Goal: Task Accomplishment & Management: Manage account settings

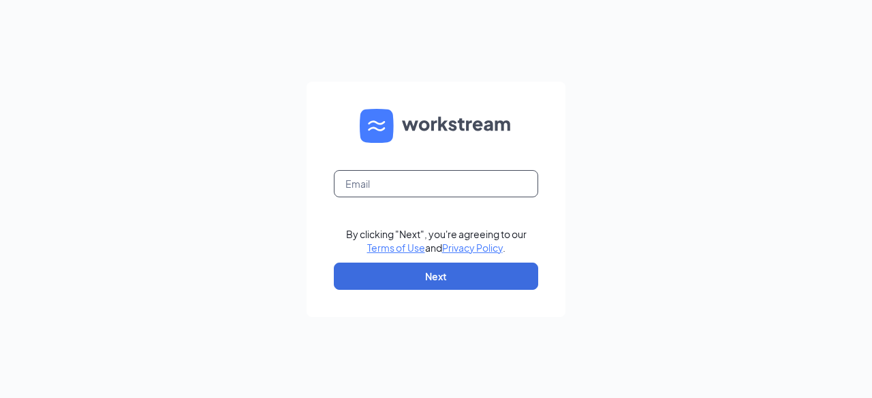
click at [379, 191] on input "text" at bounding box center [436, 183] width 204 height 27
type input "[EMAIL_ADDRESS][DOMAIN_NAME]"
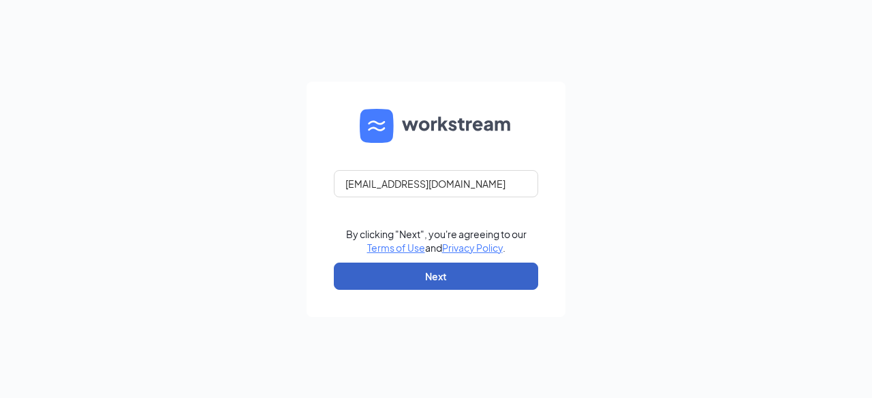
click at [466, 277] on button "Next" at bounding box center [436, 276] width 204 height 27
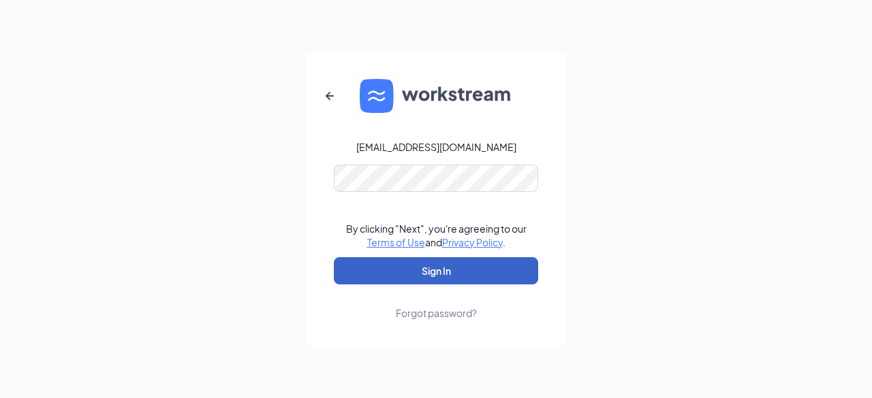
click at [415, 277] on button "Sign In" at bounding box center [436, 270] width 204 height 27
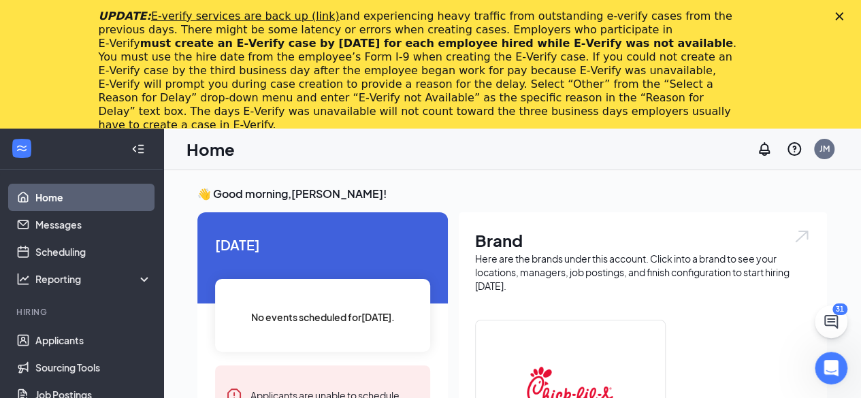
click at [844, 14] on polygon "Close" at bounding box center [840, 16] width 8 height 8
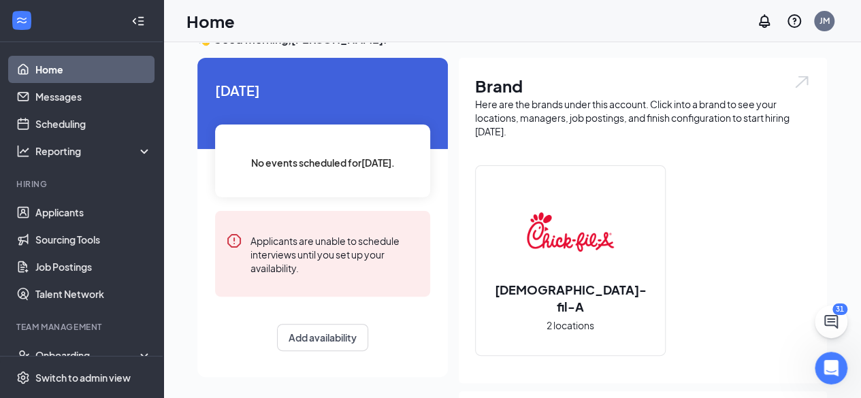
scroll to position [17, 0]
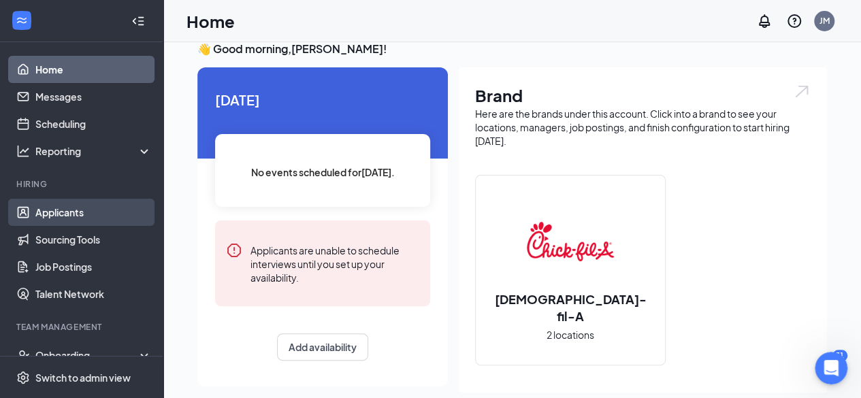
click at [61, 206] on link "Applicants" at bounding box center [93, 212] width 116 height 27
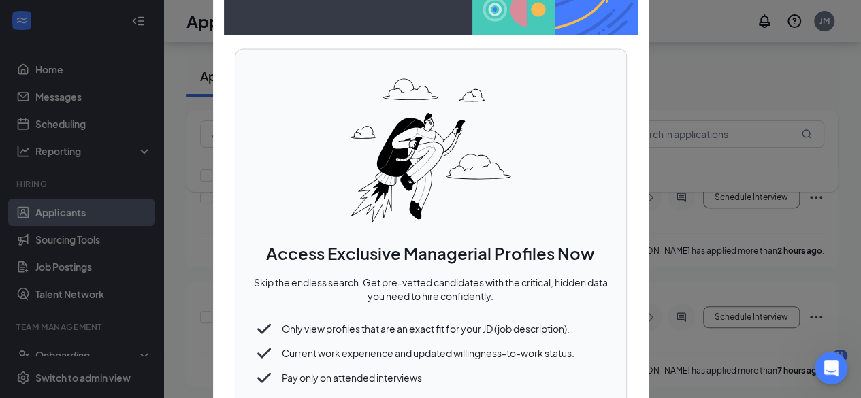
scroll to position [170, 0]
click at [678, 92] on div at bounding box center [430, 199] width 861 height 398
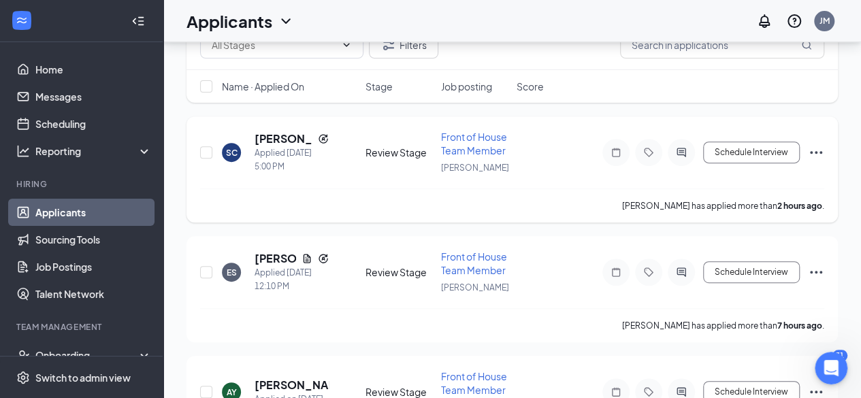
scroll to position [0, 0]
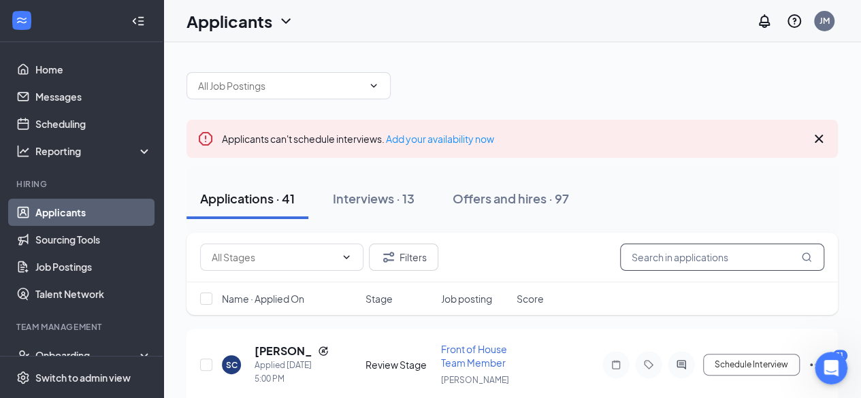
click at [662, 247] on input "text" at bounding box center [722, 257] width 204 height 27
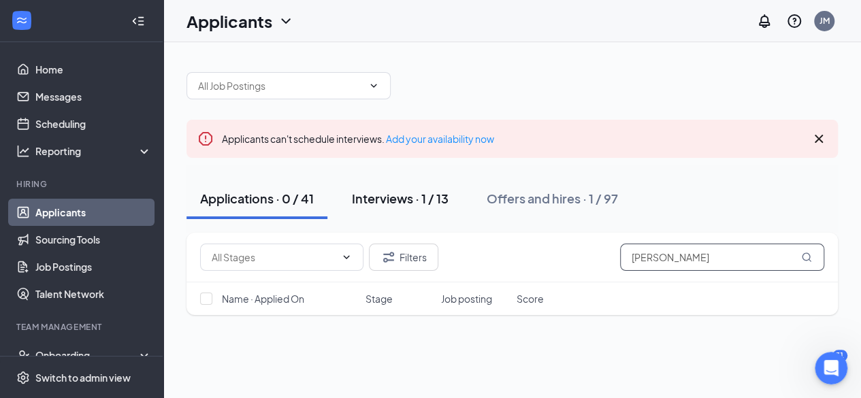
type input "[PERSON_NAME]"
click at [410, 202] on div "Interviews · 1 / 13" at bounding box center [400, 198] width 97 height 17
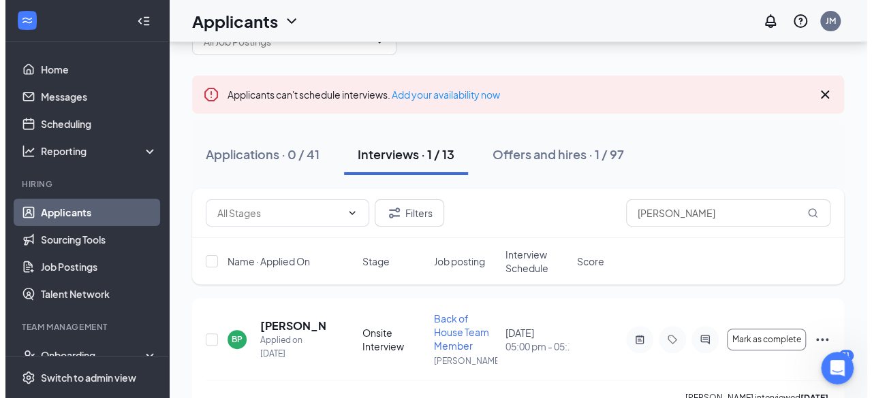
scroll to position [76, 0]
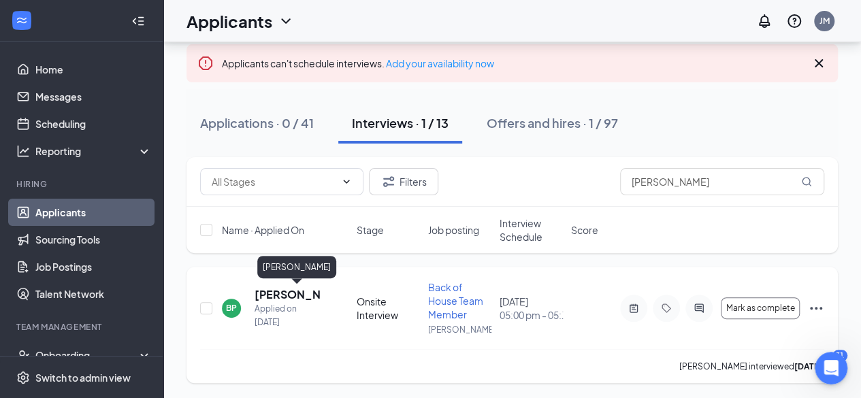
click at [297, 299] on h5 "[PERSON_NAME]" at bounding box center [287, 294] width 65 height 15
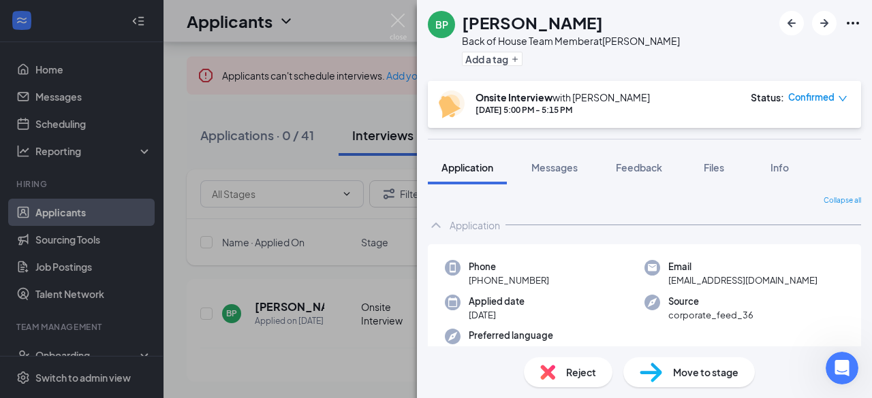
click at [657, 366] on img at bounding box center [650, 373] width 22 height 20
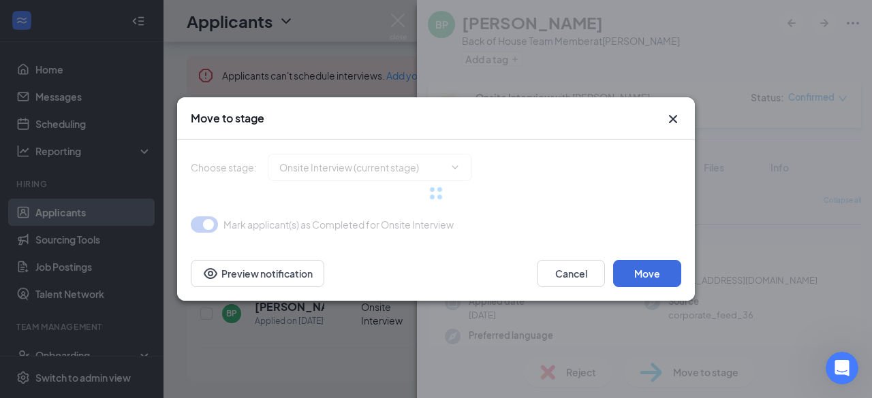
type input "Hired (final stage)"
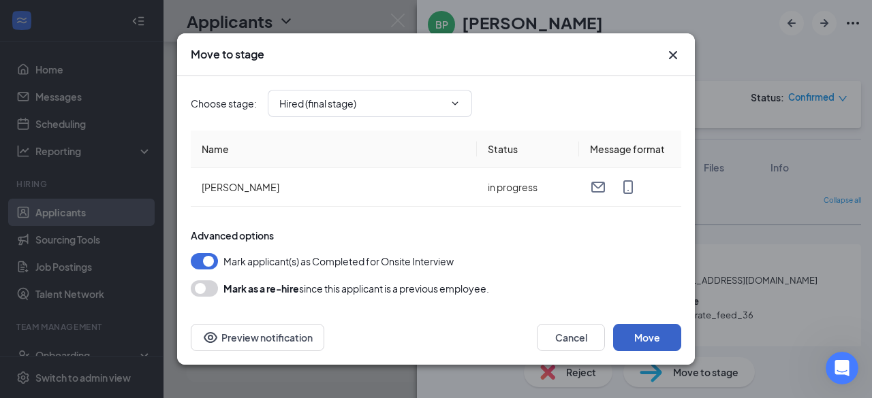
click at [646, 330] on button "Move" at bounding box center [647, 337] width 68 height 27
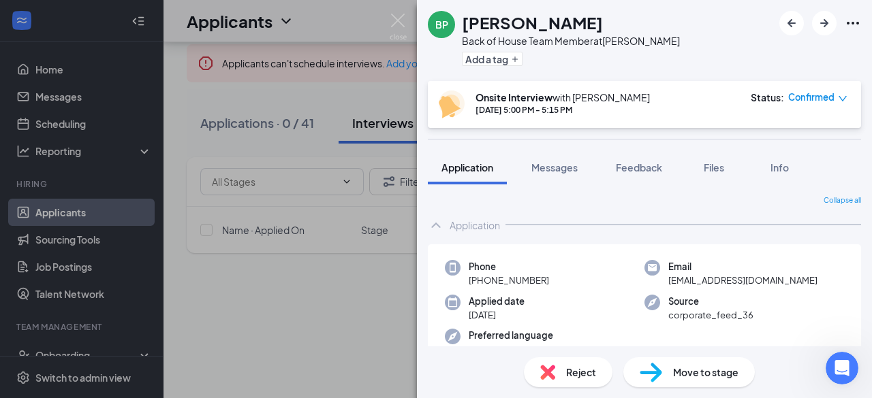
click at [688, 377] on span "Move to stage" at bounding box center [705, 372] width 65 height 15
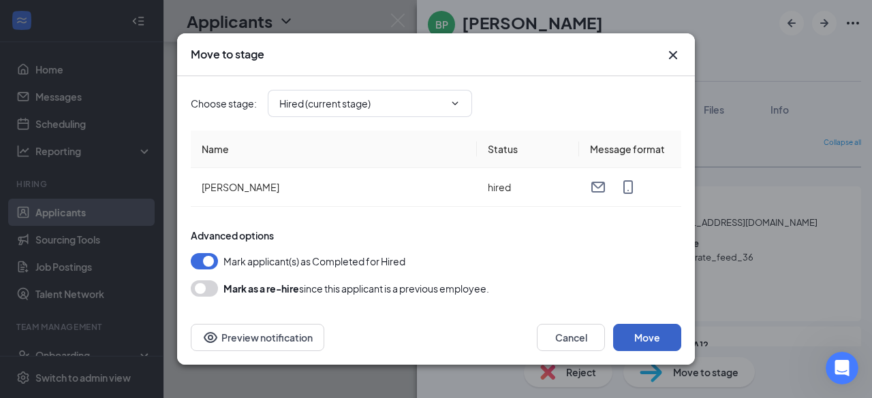
click at [650, 334] on button "Move" at bounding box center [647, 337] width 68 height 27
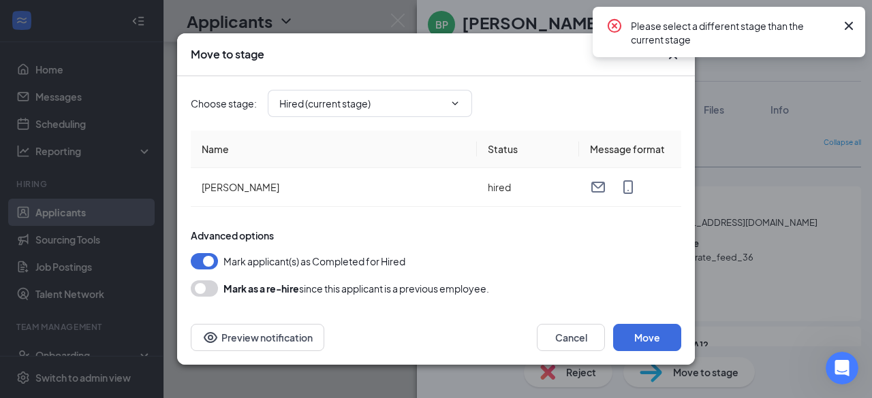
click at [853, 20] on icon "Cross" at bounding box center [848, 26] width 16 height 16
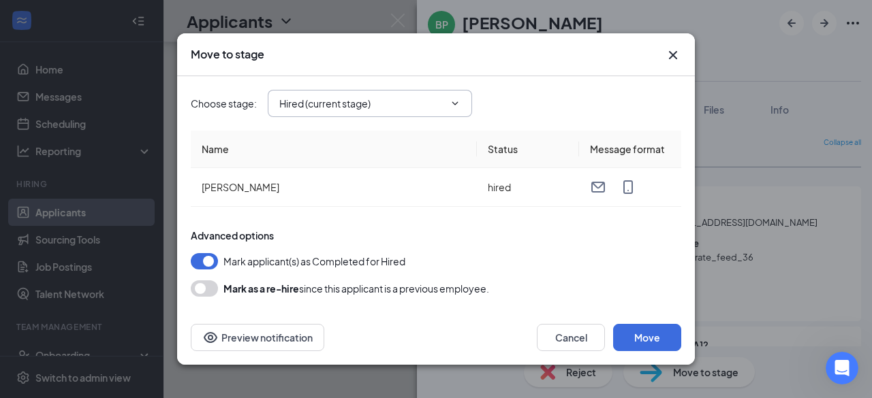
click at [448, 101] on span at bounding box center [454, 103] width 14 height 11
click at [460, 103] on icon "ChevronDown" at bounding box center [454, 103] width 11 height 11
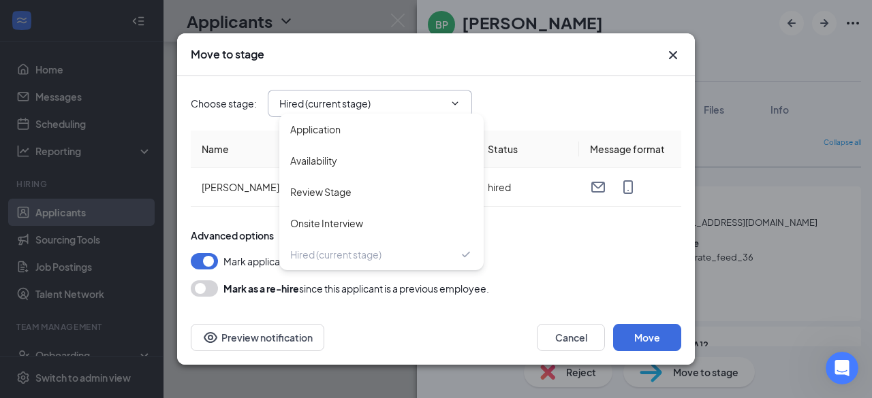
click at [674, 51] on icon "Cross" at bounding box center [673, 55] width 16 height 16
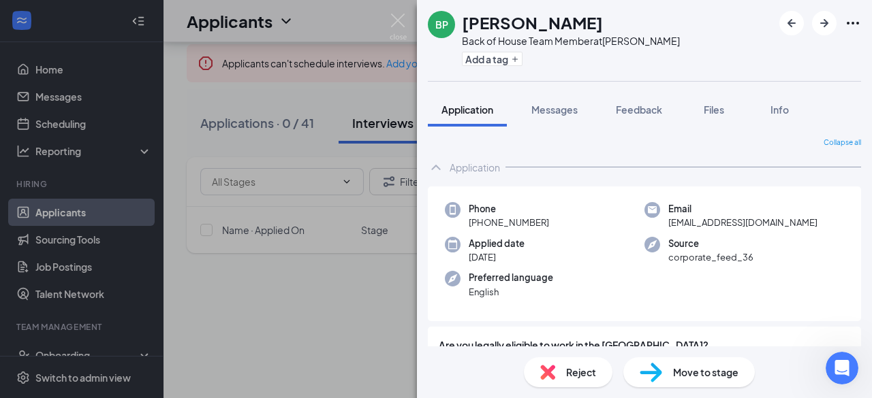
click at [71, 349] on div "BP [PERSON_NAME] Back of House Team Member at [PERSON_NAME][GEOGRAPHIC_DATA] Ad…" at bounding box center [436, 199] width 872 height 398
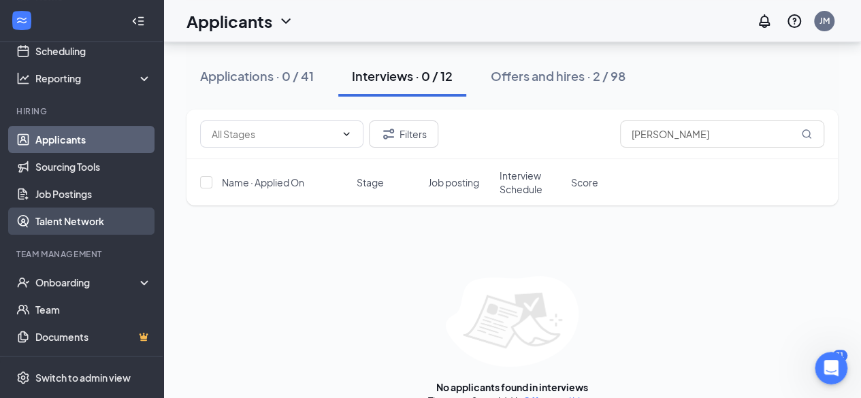
scroll to position [99, 0]
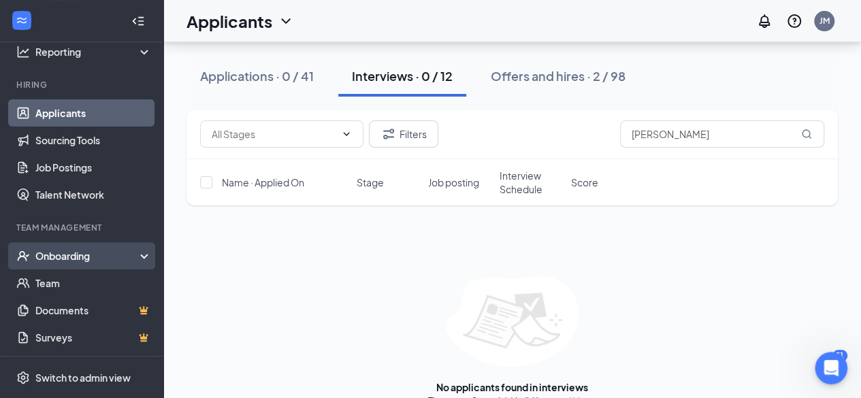
click at [80, 246] on div "Onboarding" at bounding box center [81, 255] width 163 height 27
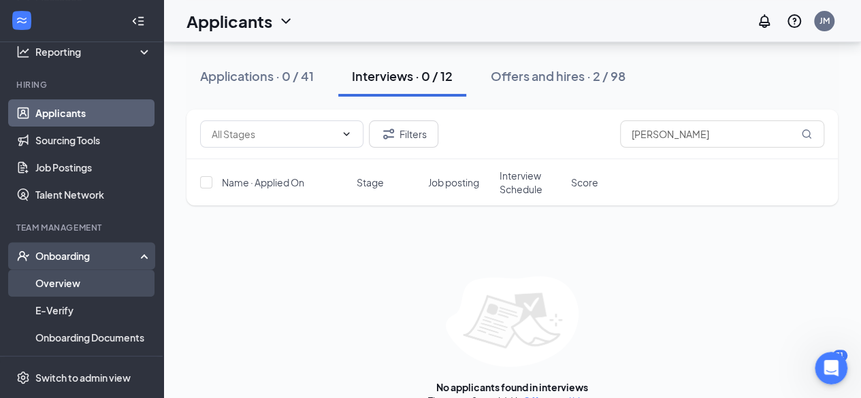
click at [69, 288] on link "Overview" at bounding box center [93, 283] width 116 height 27
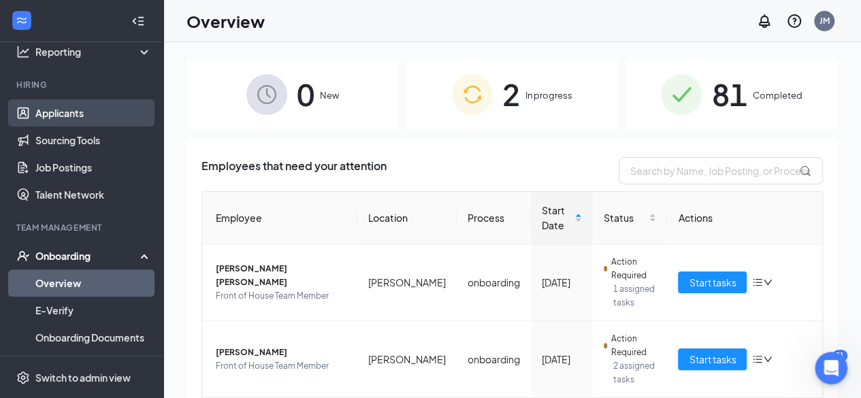
click at [79, 115] on link "Applicants" at bounding box center [93, 112] width 116 height 27
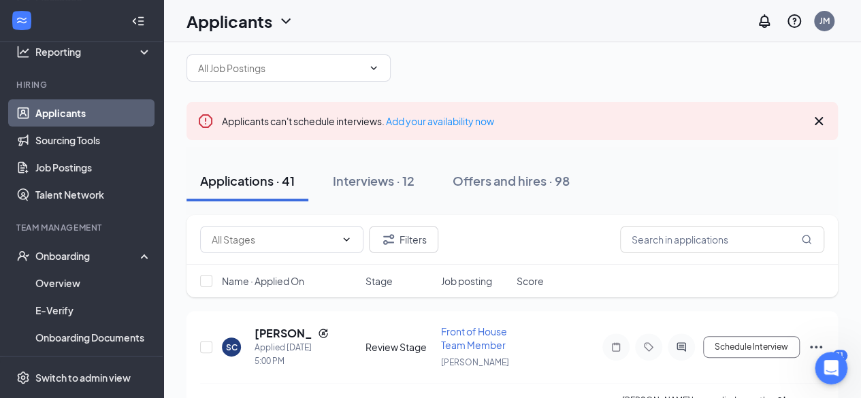
scroll to position [15, 0]
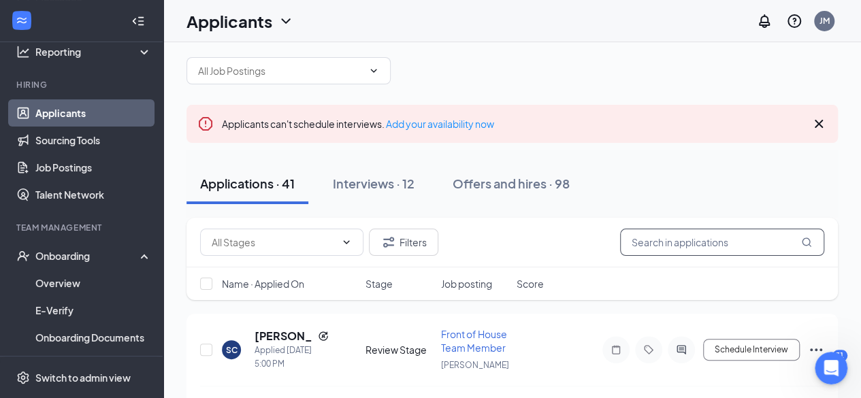
click at [681, 244] on input "text" at bounding box center [722, 242] width 204 height 27
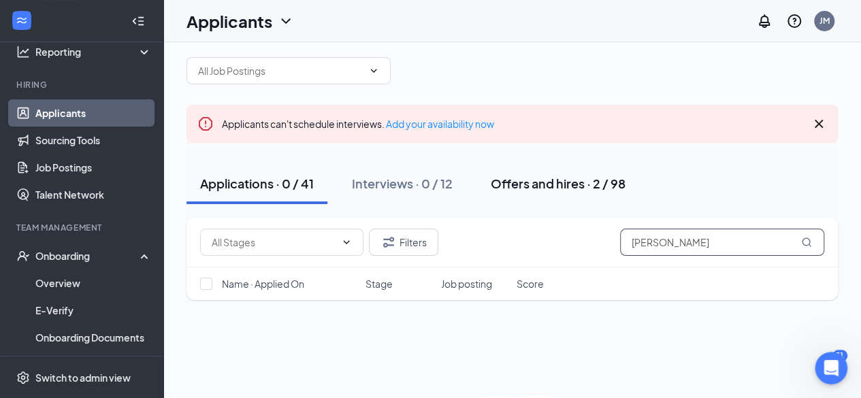
type input "[PERSON_NAME]"
click at [556, 185] on div "Offers and hires · 2 / 98" at bounding box center [558, 183] width 135 height 17
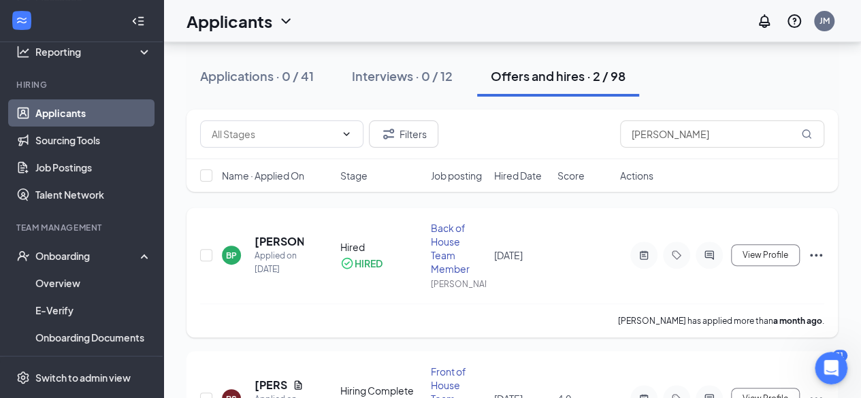
scroll to position [121, 0]
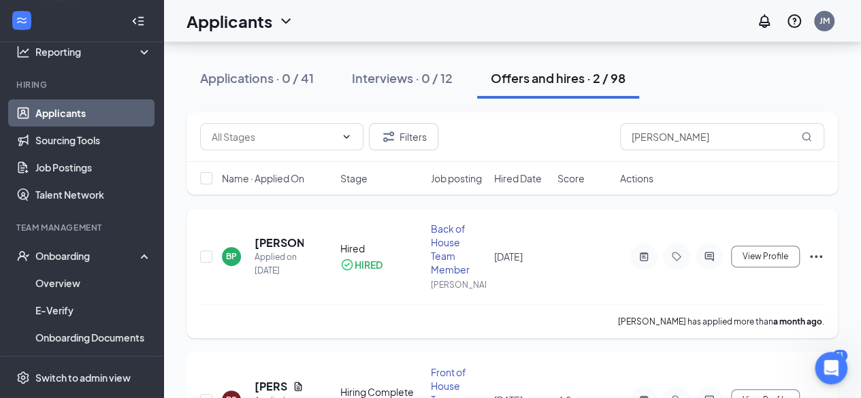
click at [444, 247] on div "Back of House Team Member" at bounding box center [458, 249] width 55 height 54
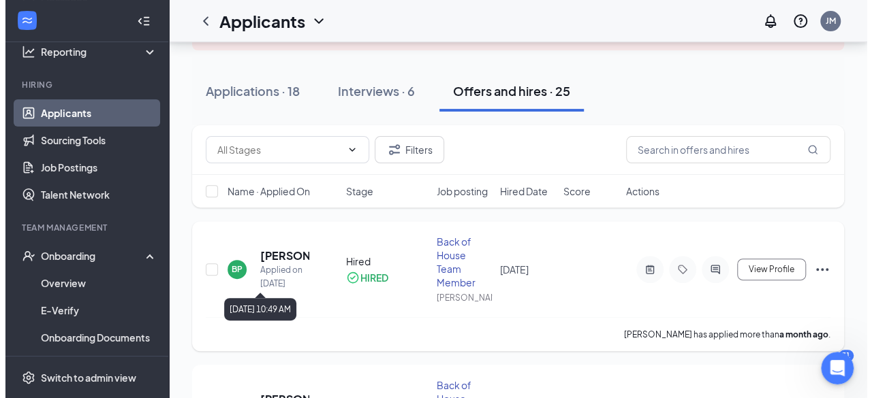
scroll to position [142, 0]
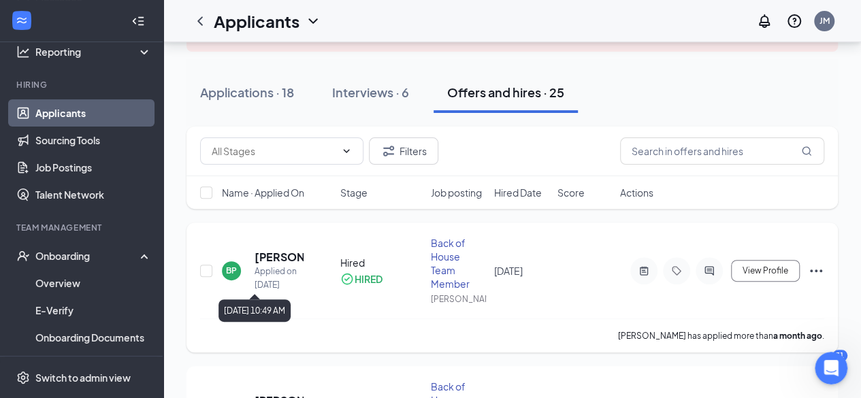
click at [272, 267] on div "Applied on [DATE]" at bounding box center [279, 278] width 49 height 27
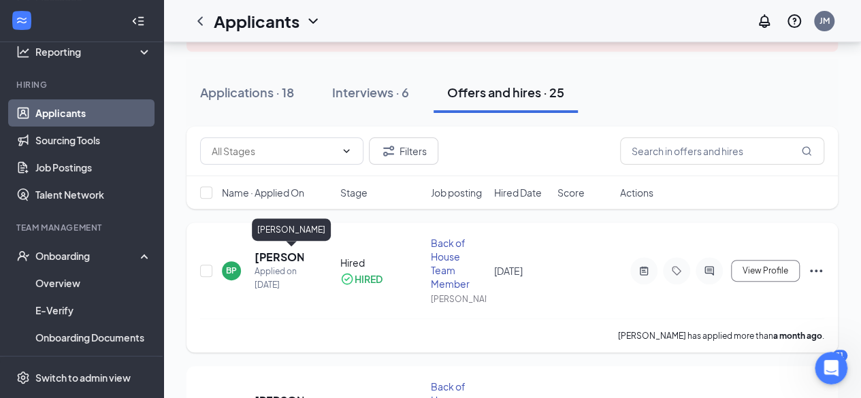
click at [274, 251] on h5 "[PERSON_NAME]" at bounding box center [279, 257] width 49 height 15
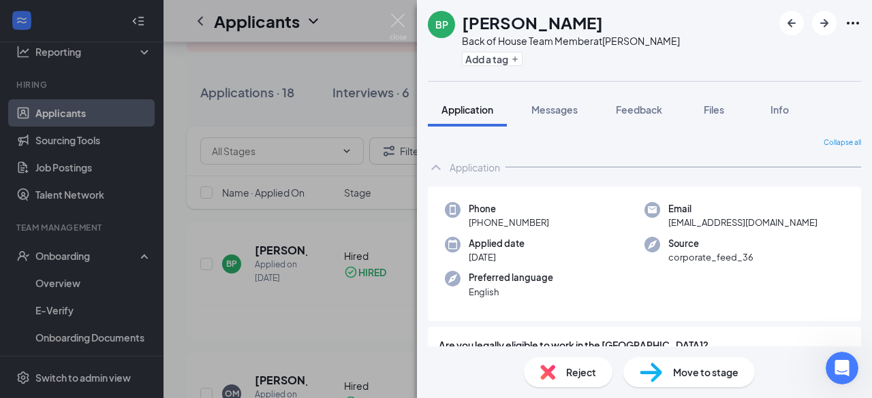
click at [676, 375] on span "Move to stage" at bounding box center [705, 372] width 65 height 15
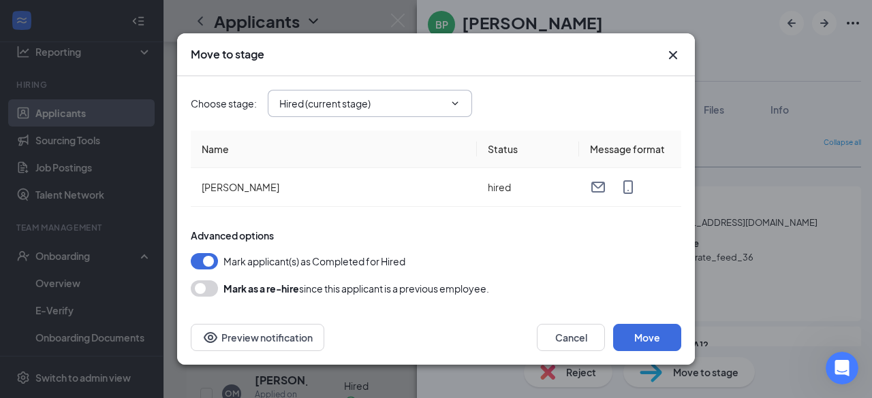
click at [430, 116] on span "Hired (current stage)" at bounding box center [370, 103] width 204 height 27
click at [452, 106] on icon "ChevronDown" at bounding box center [454, 103] width 11 height 11
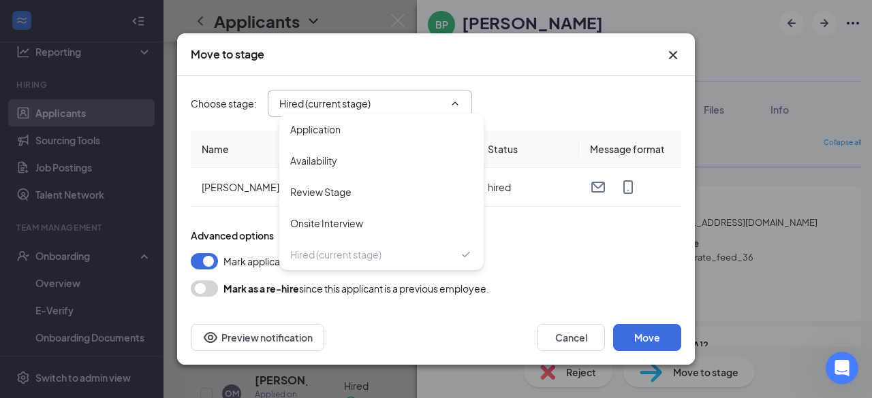
click at [589, 255] on div "Mark applicant(s) as Completed for Hired" at bounding box center [436, 261] width 490 height 16
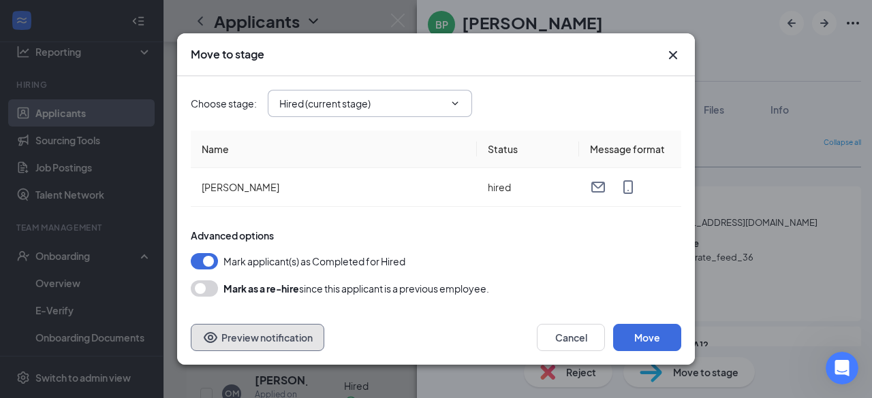
click at [268, 336] on button "Preview notification" at bounding box center [257, 337] width 133 height 27
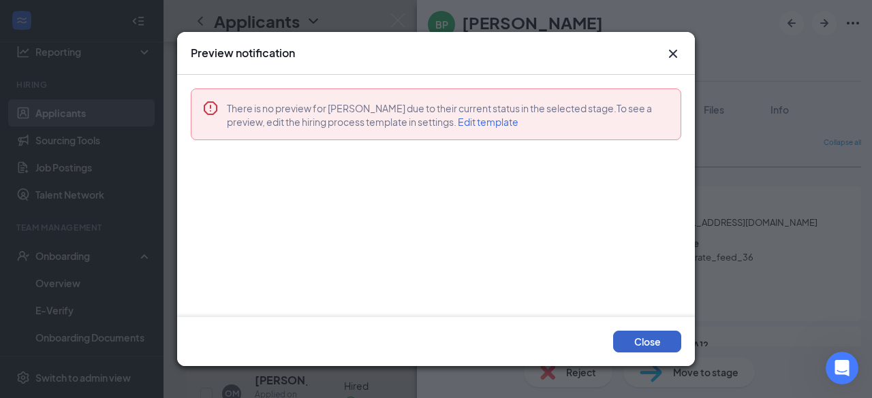
click at [633, 344] on button "Close" at bounding box center [647, 342] width 68 height 22
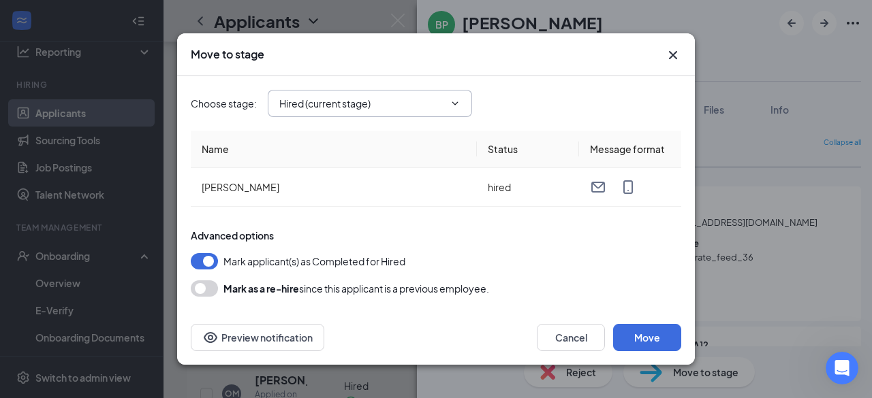
click at [210, 266] on button "button" at bounding box center [204, 261] width 27 height 16
click at [651, 341] on button "Move" at bounding box center [647, 337] width 68 height 27
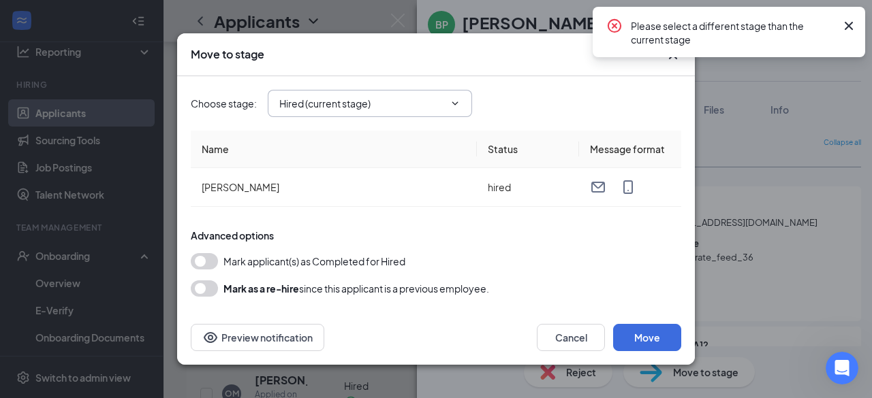
click at [460, 108] on icon "ChevronDown" at bounding box center [454, 103] width 11 height 11
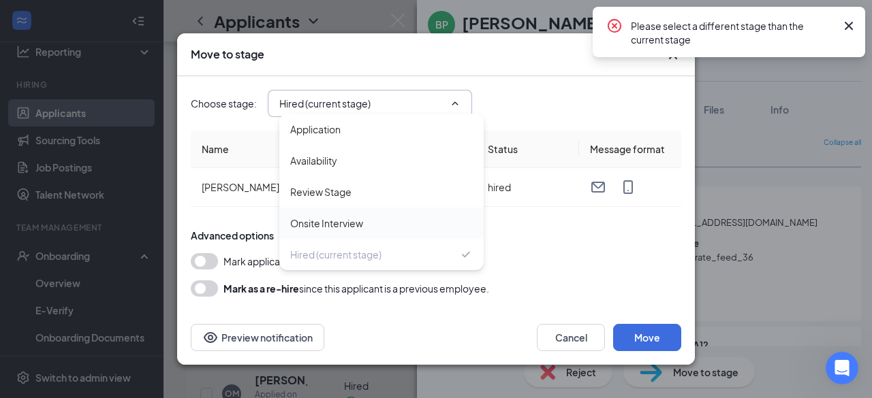
click at [326, 220] on div "Onsite Interview" at bounding box center [326, 223] width 73 height 15
type input "Onsite Interview"
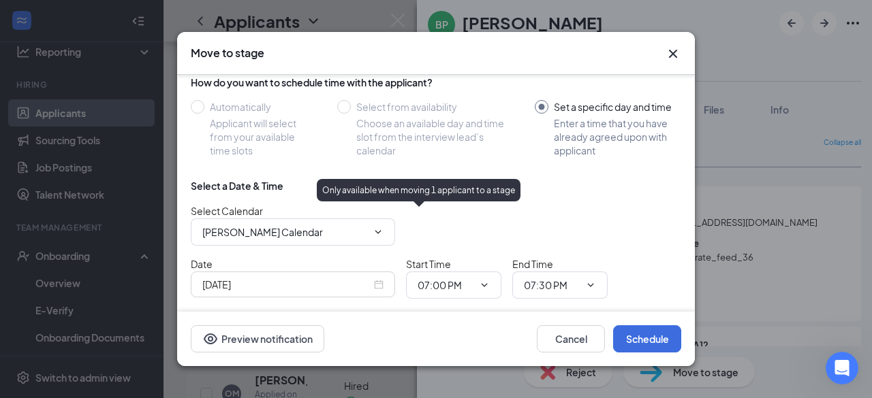
scroll to position [158, 0]
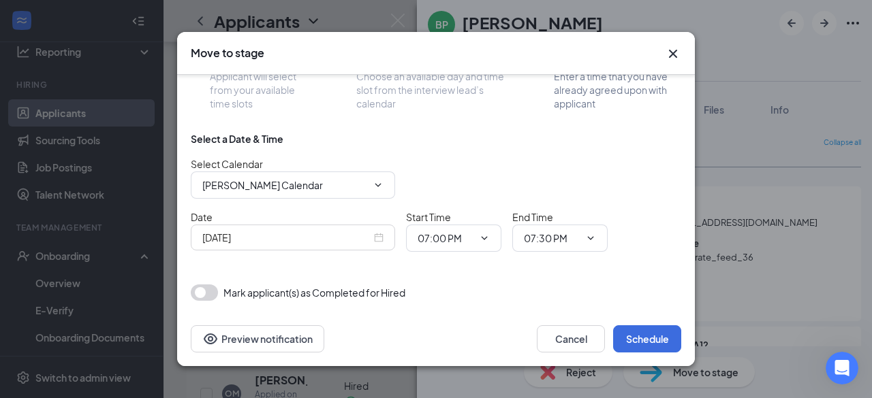
click at [207, 289] on button "button" at bounding box center [204, 293] width 27 height 16
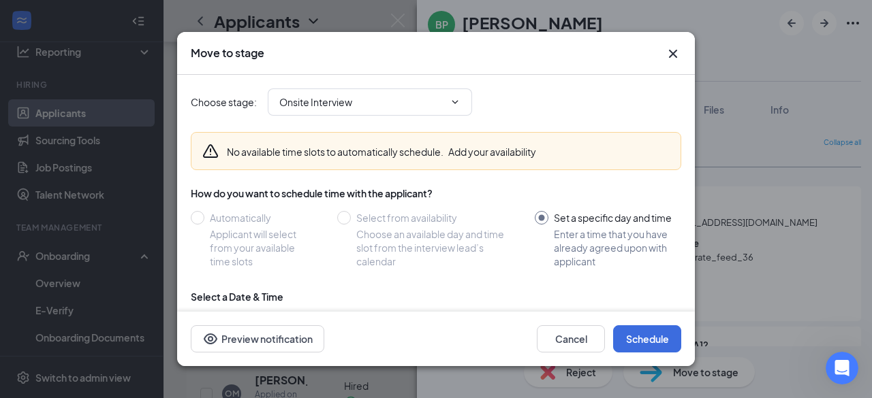
click at [673, 49] on icon "Cross" at bounding box center [673, 54] width 16 height 16
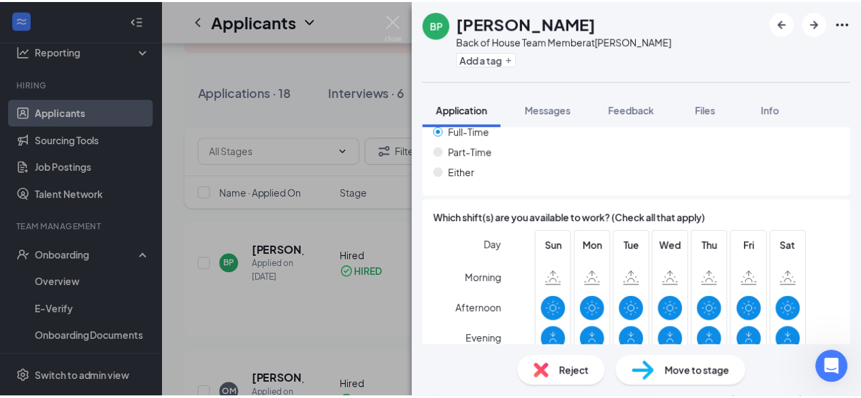
scroll to position [919, 0]
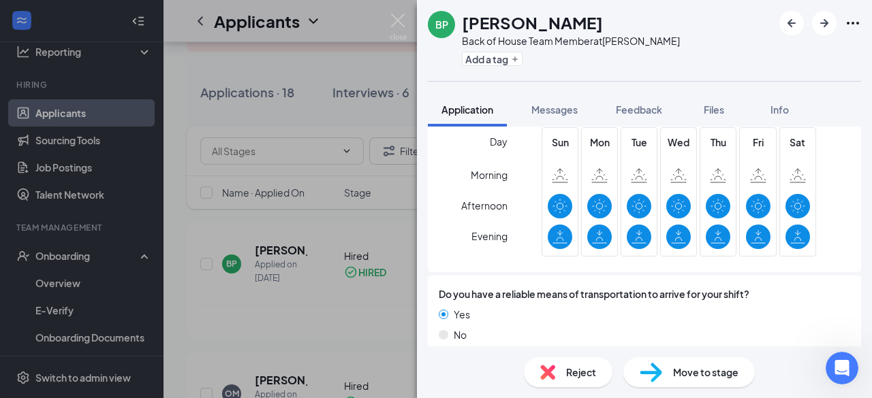
click at [358, 273] on div "BP [PERSON_NAME] Back of House Team Member at [PERSON_NAME][GEOGRAPHIC_DATA] Ad…" at bounding box center [436, 199] width 872 height 398
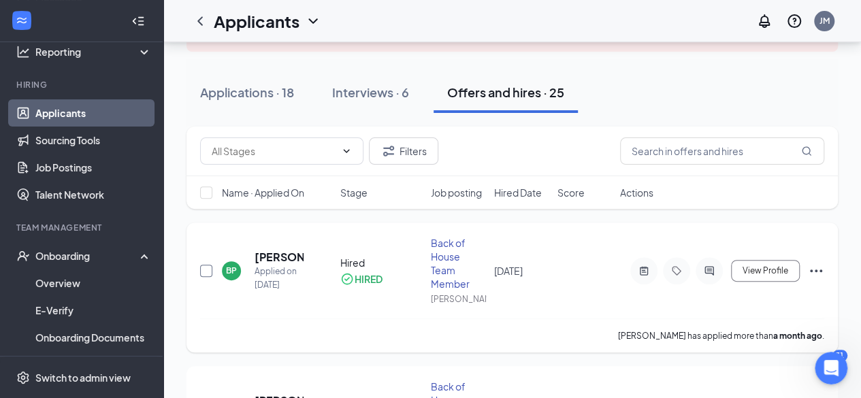
click at [210, 273] on input "checkbox" at bounding box center [206, 271] width 12 height 12
checkbox input "true"
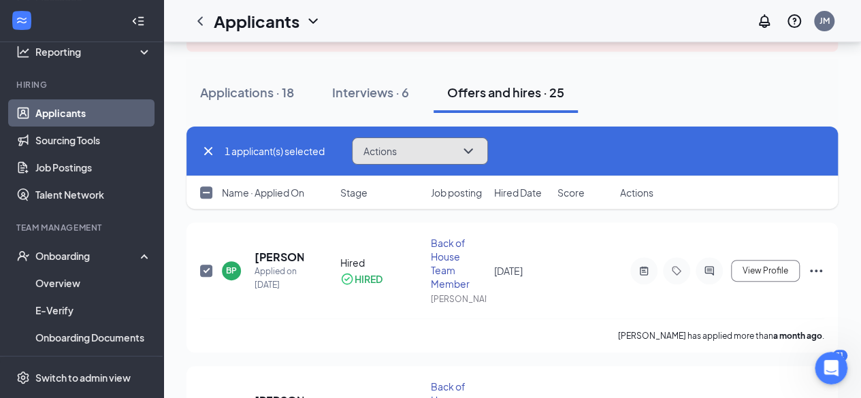
click at [475, 155] on icon "ChevronDown" at bounding box center [468, 151] width 16 height 16
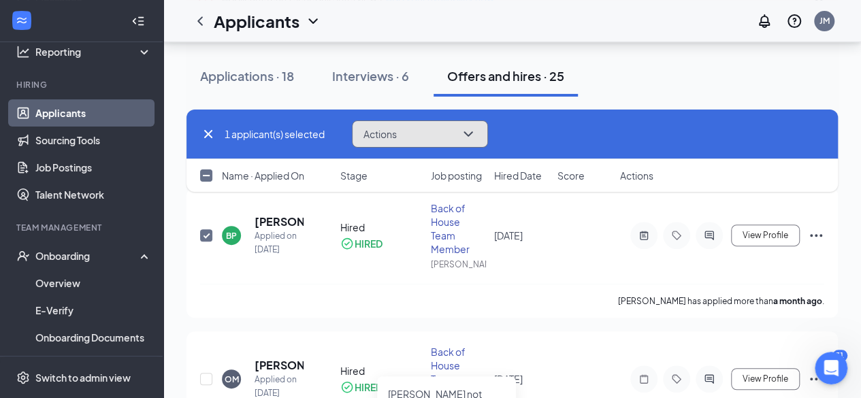
scroll to position [176, 0]
click at [469, 141] on icon "ChevronDown" at bounding box center [468, 134] width 16 height 16
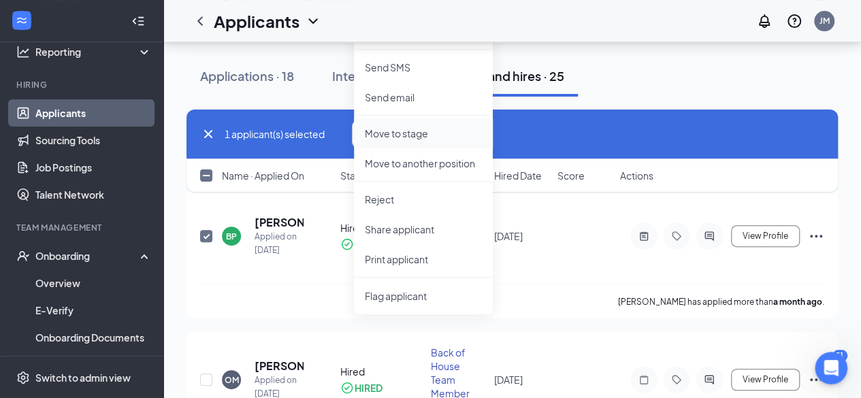
click at [428, 118] on li "Move to stage" at bounding box center [423, 133] width 139 height 30
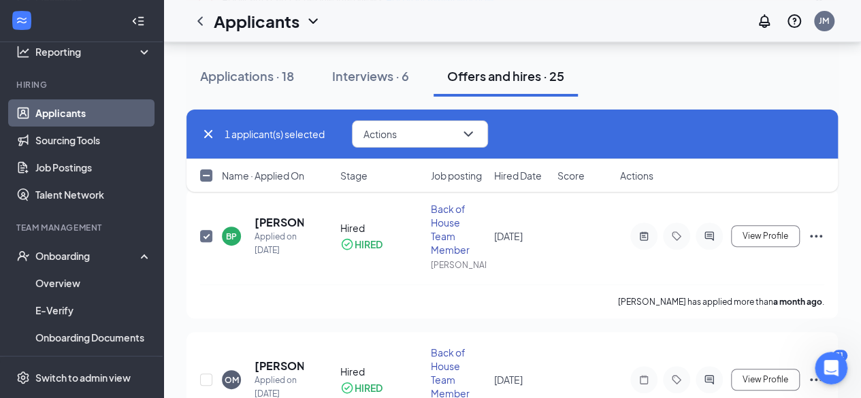
type input "Hired (current stage)"
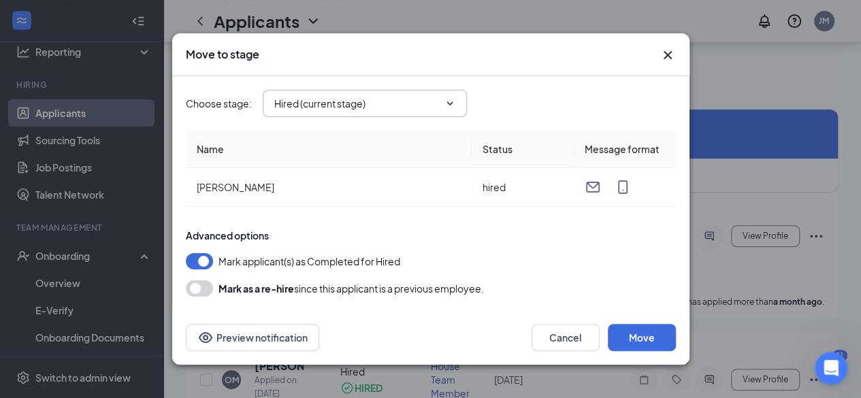
click at [428, 110] on input "Hired (current stage)" at bounding box center [356, 103] width 165 height 15
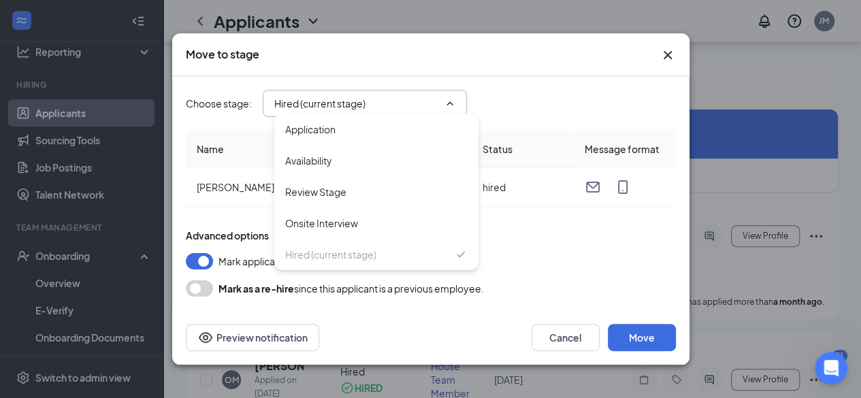
click at [428, 110] on input "Hired (current stage)" at bounding box center [356, 103] width 165 height 15
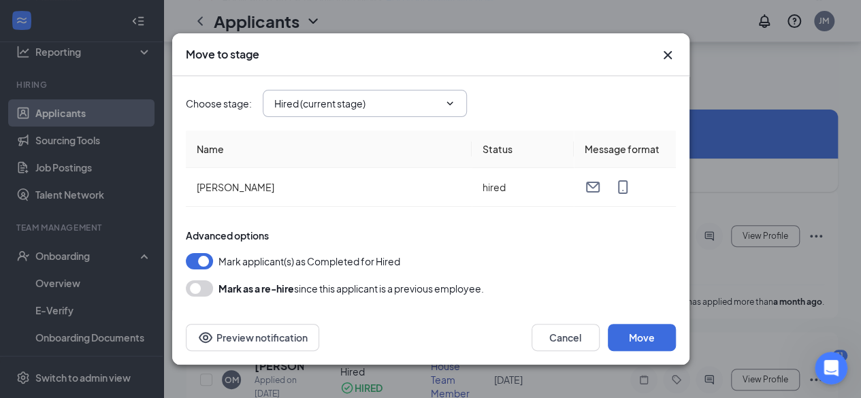
click at [441, 101] on span "Hired (current stage) Application Availability Review Stage Onsite Interview Hi…" at bounding box center [365, 103] width 204 height 27
click at [454, 101] on icon "ChevronDown" at bounding box center [450, 103] width 11 height 11
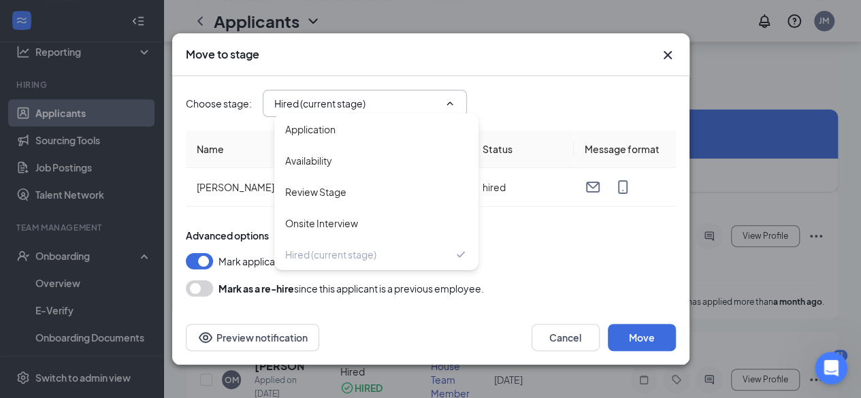
click at [532, 107] on div "Choose stage : Hired (current stage) Application Availability Review Stage Onsi…" at bounding box center [431, 103] width 490 height 27
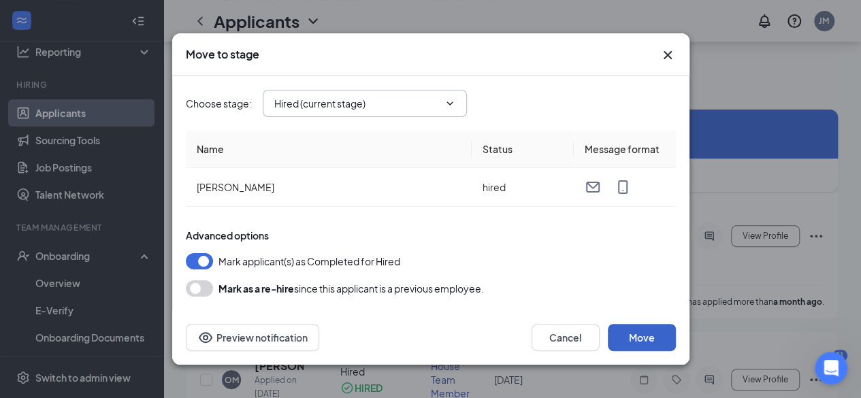
click at [657, 328] on button "Move" at bounding box center [642, 337] width 68 height 27
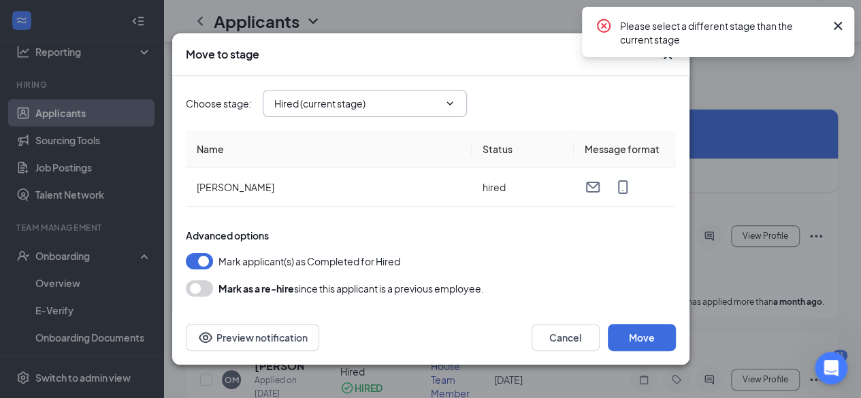
click at [838, 29] on icon "Cross" at bounding box center [838, 26] width 16 height 16
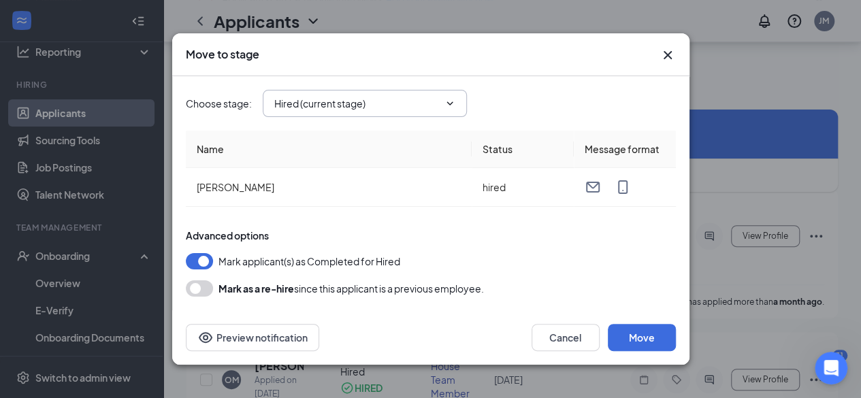
click at [67, 280] on div "Move to stage Choose stage : Hired (current stage) Application Availability Rev…" at bounding box center [430, 199] width 861 height 398
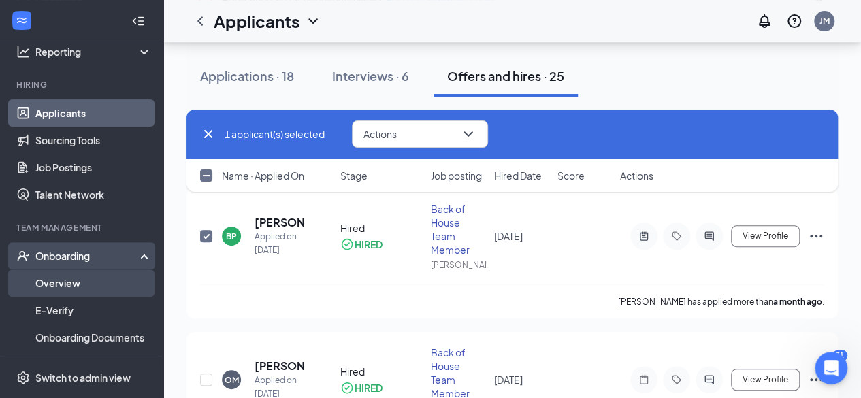
click at [67, 283] on link "Overview" at bounding box center [93, 283] width 116 height 27
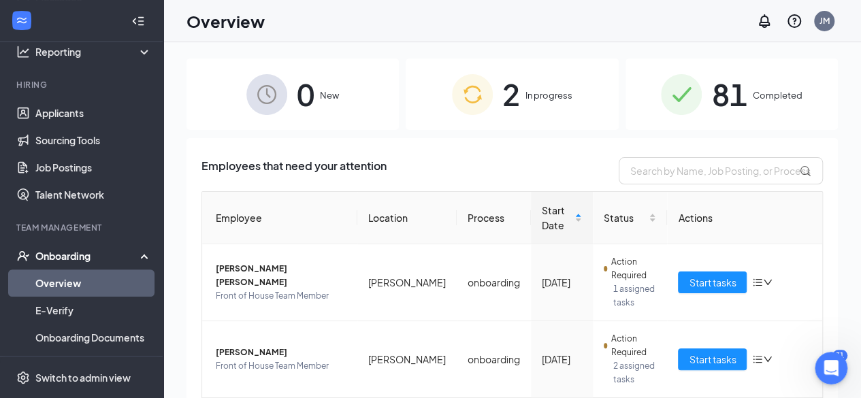
click at [504, 105] on span "2" at bounding box center [512, 94] width 18 height 47
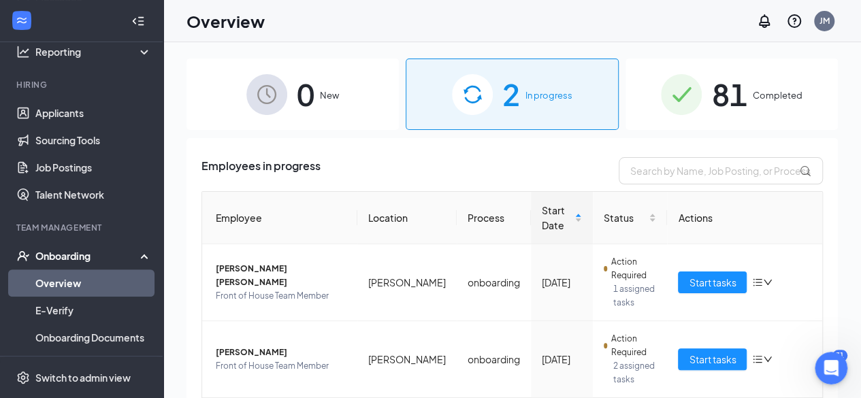
click at [712, 111] on span "81" at bounding box center [729, 94] width 35 height 47
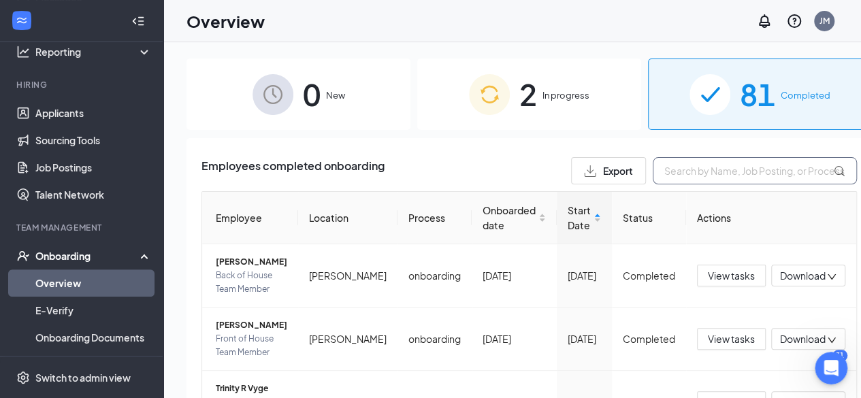
click at [653, 176] on input "text" at bounding box center [755, 170] width 204 height 27
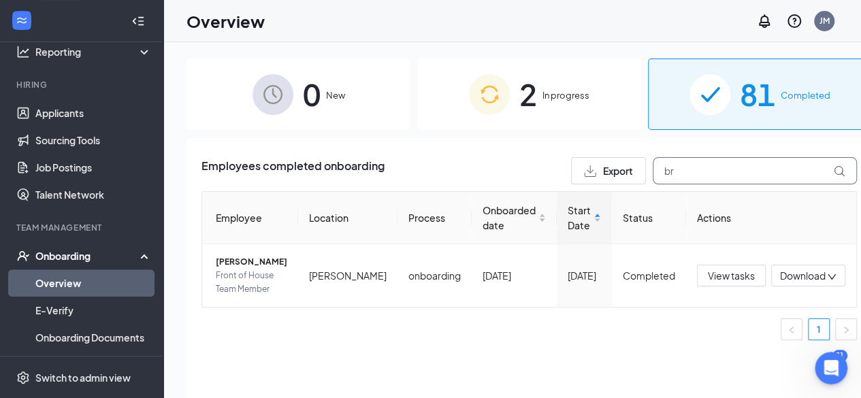
type input "b"
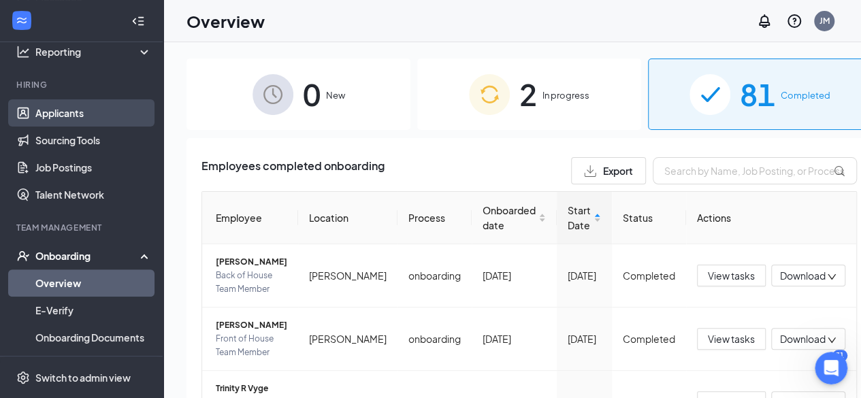
click at [65, 110] on link "Applicants" at bounding box center [93, 112] width 116 height 27
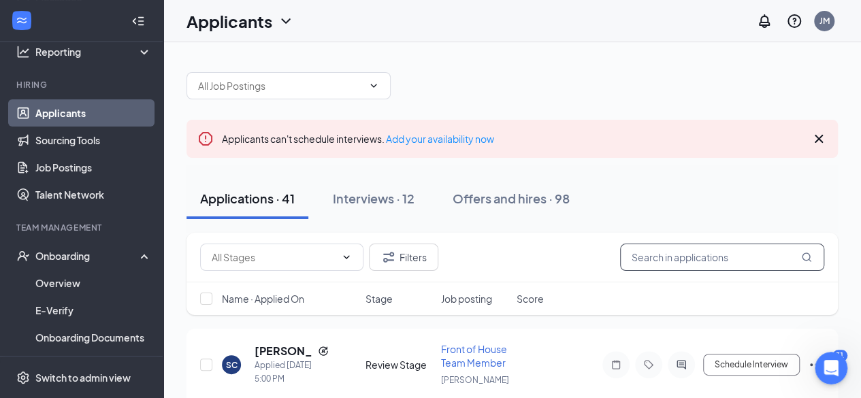
click at [661, 264] on input "text" at bounding box center [722, 257] width 204 height 27
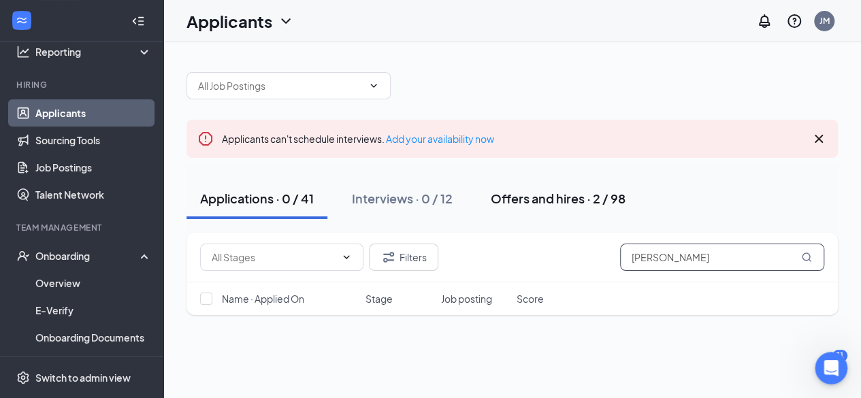
type input "[PERSON_NAME]"
click at [543, 204] on div "Offers and hires · 2 / 98" at bounding box center [558, 198] width 135 height 17
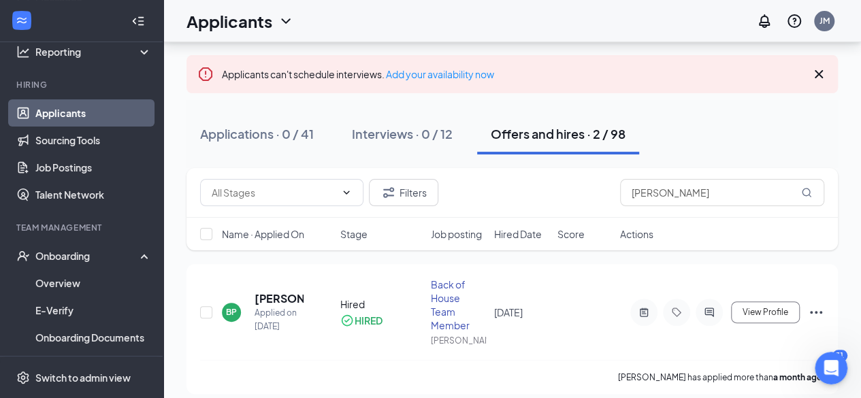
scroll to position [63, 0]
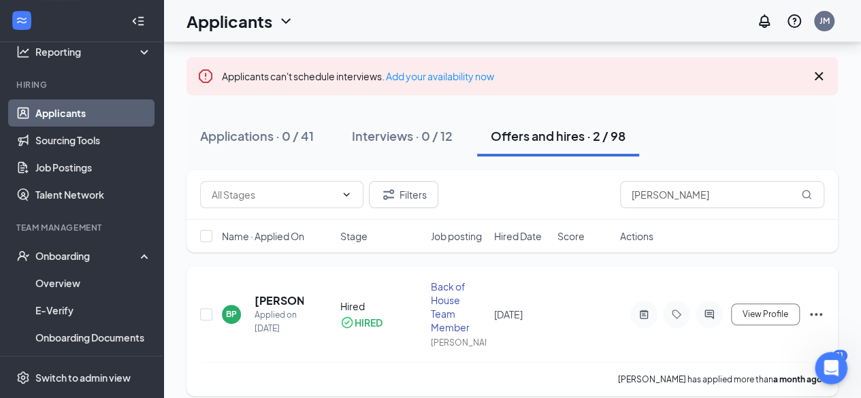
click at [817, 311] on icon "Ellipses" at bounding box center [816, 314] width 16 height 16
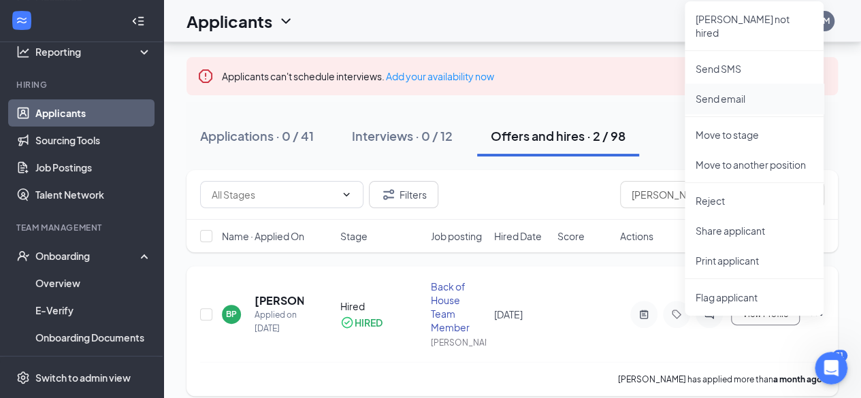
click at [731, 92] on p "Send email" at bounding box center [754, 99] width 117 height 14
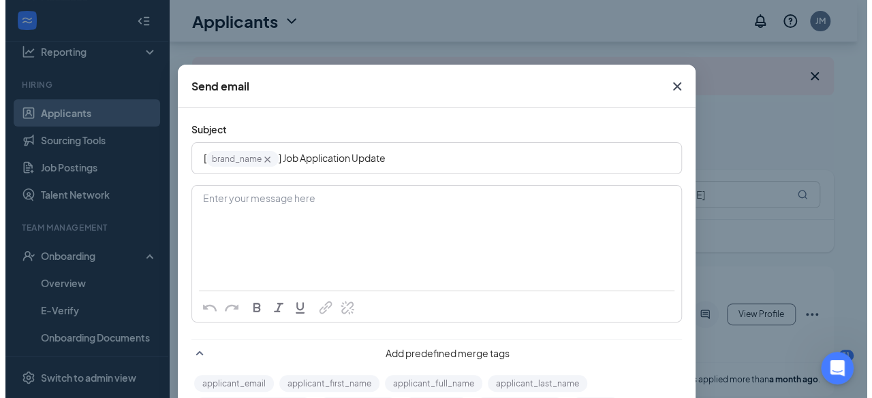
scroll to position [0, 0]
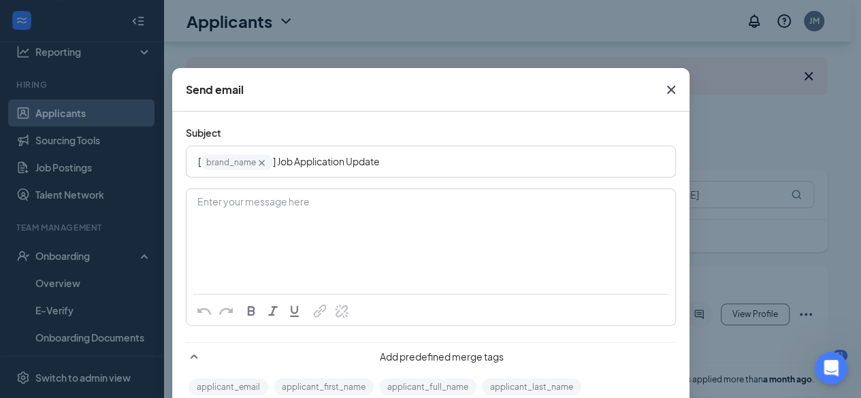
click at [667, 88] on icon "Cross" at bounding box center [671, 90] width 8 height 8
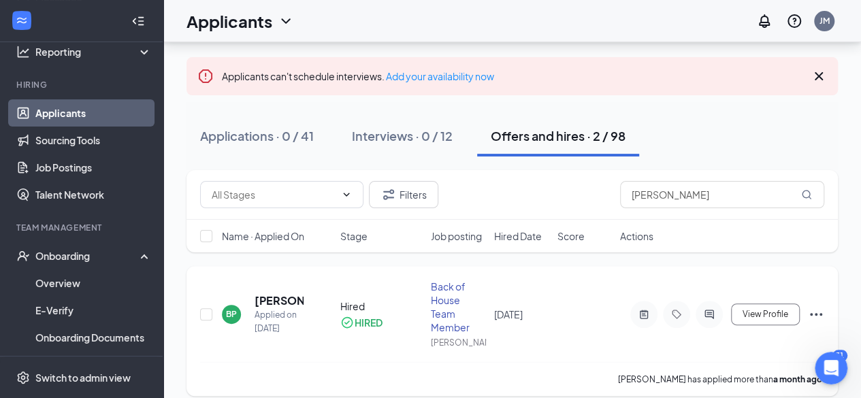
click at [812, 316] on icon "Ellipses" at bounding box center [816, 314] width 16 height 16
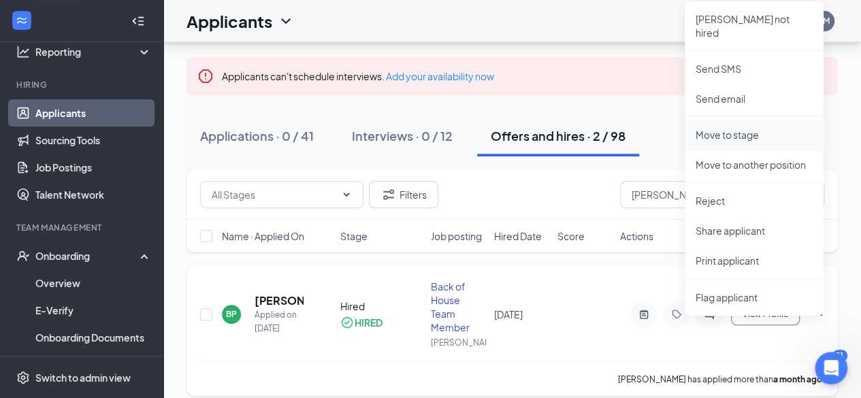
click at [729, 129] on li "Move to stage" at bounding box center [754, 135] width 139 height 30
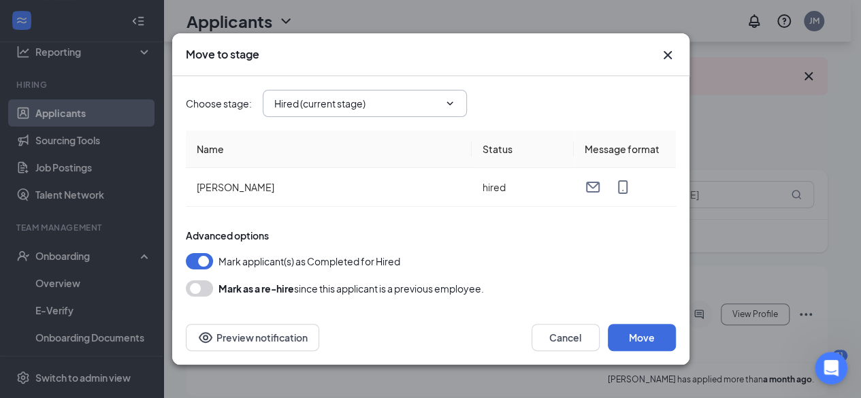
click at [370, 107] on input "Hired (current stage)" at bounding box center [356, 103] width 165 height 15
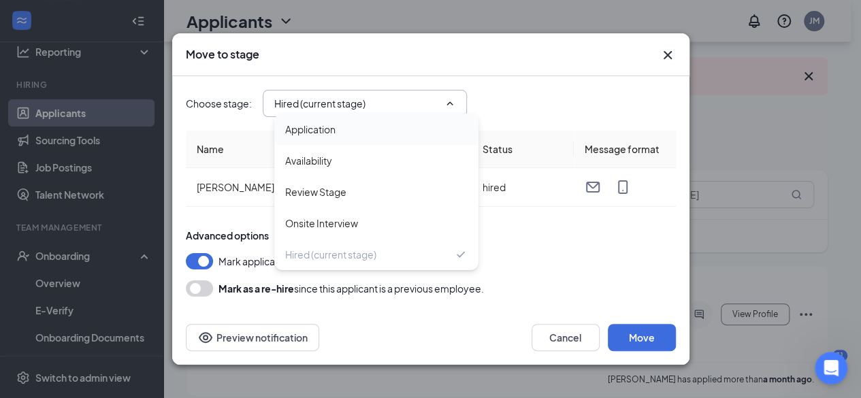
click at [319, 133] on div "Application" at bounding box center [310, 129] width 50 height 15
type input "Application"
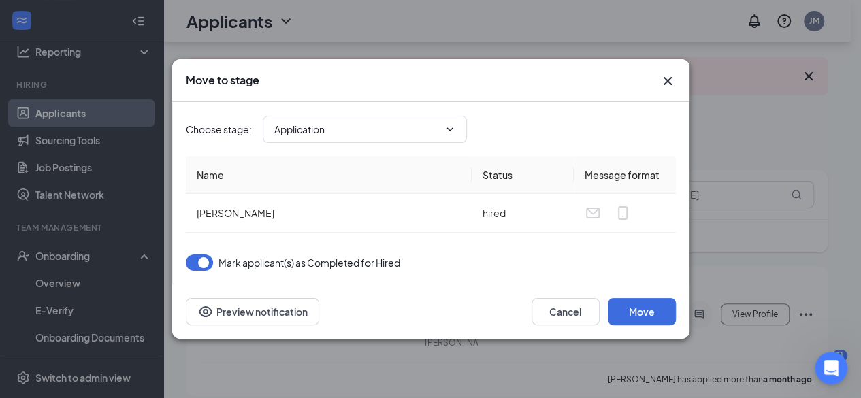
click at [372, 160] on th "Name" at bounding box center [329, 175] width 286 height 37
click at [647, 304] on button "Move" at bounding box center [642, 311] width 68 height 27
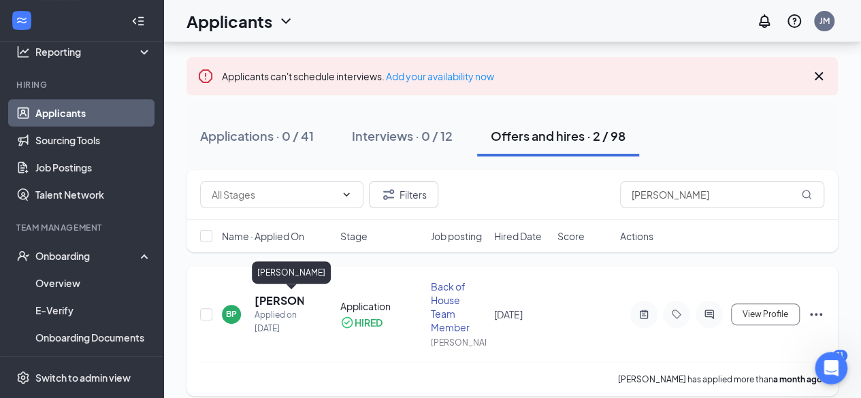
click at [266, 300] on h5 "[PERSON_NAME]" at bounding box center [279, 301] width 49 height 15
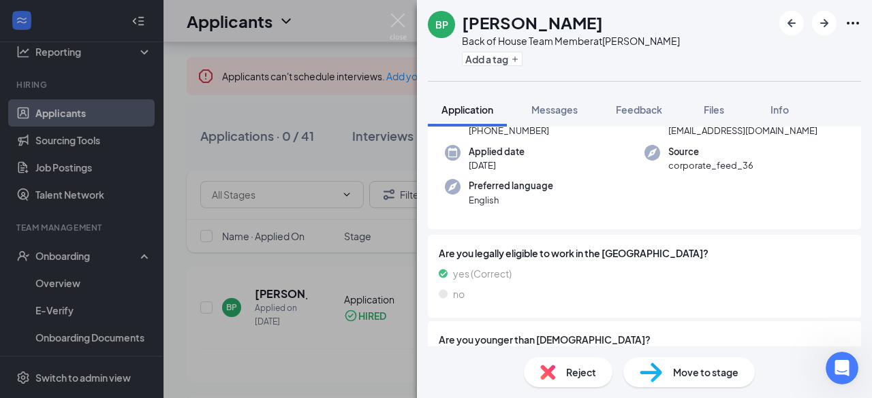
scroll to position [101, 0]
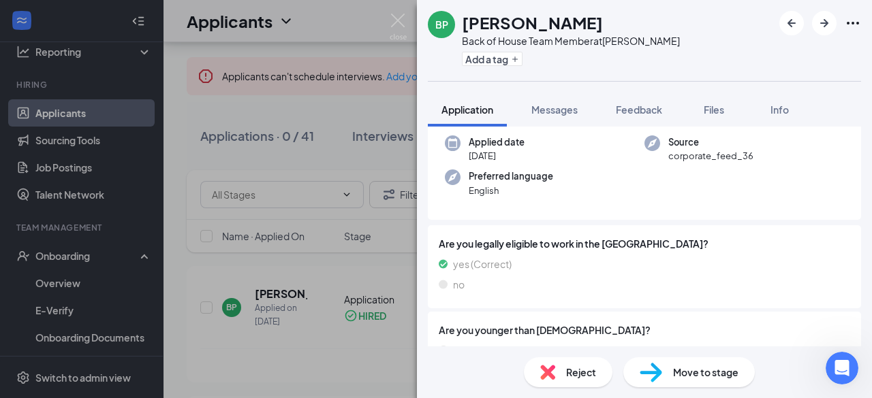
click at [654, 377] on img at bounding box center [650, 373] width 22 height 20
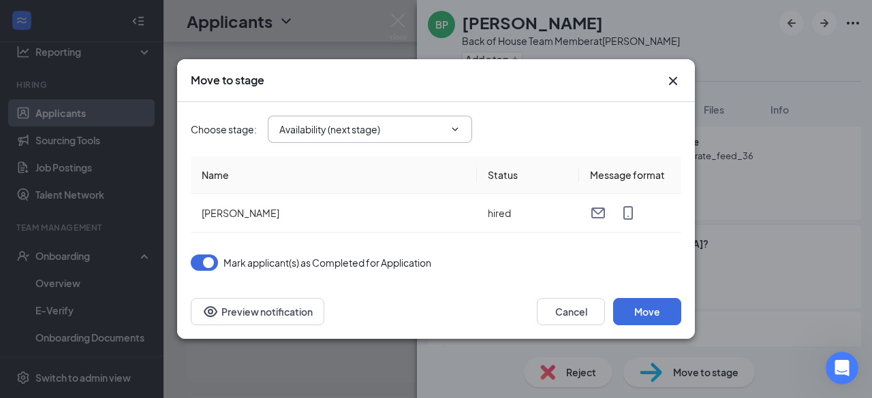
click at [415, 139] on span "Availability (next stage)" at bounding box center [370, 129] width 204 height 27
click at [452, 130] on icon "ChevronDown" at bounding box center [454, 129] width 11 height 11
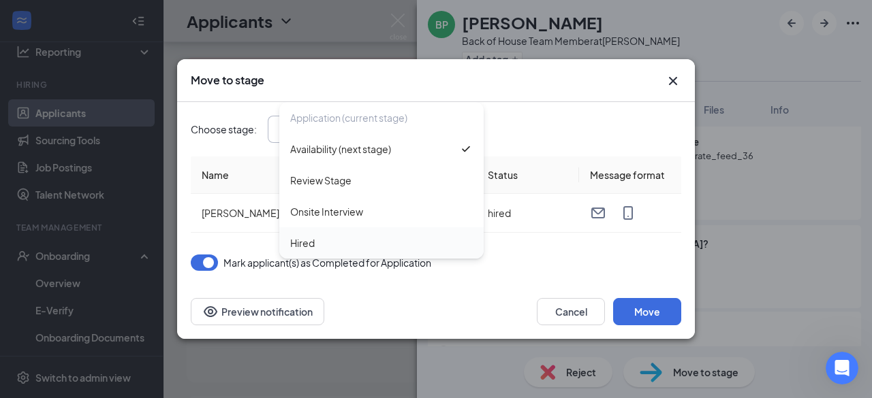
click at [384, 237] on div "Hired" at bounding box center [381, 243] width 183 height 15
type input "Hired"
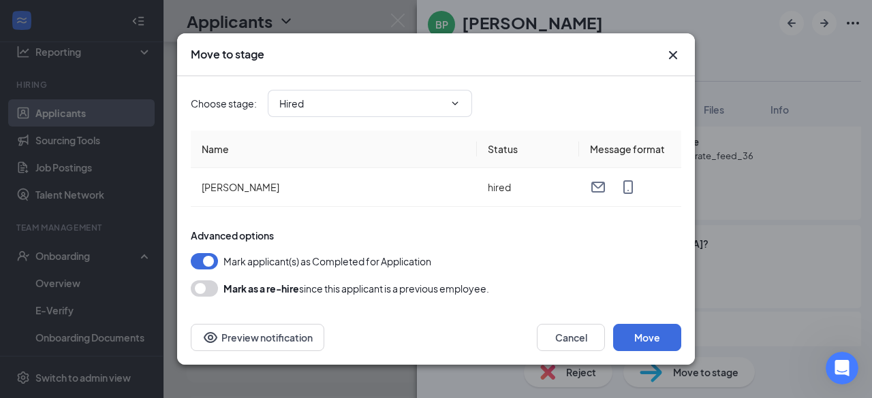
click at [207, 289] on button "button" at bounding box center [204, 289] width 27 height 16
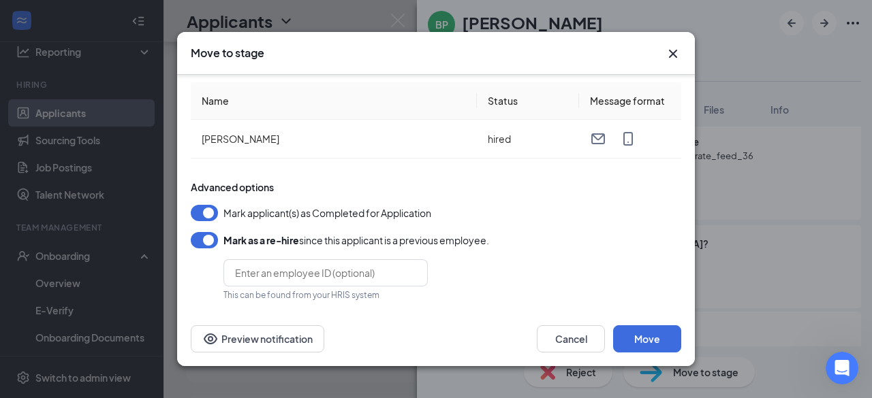
scroll to position [48, 0]
click at [207, 235] on button "button" at bounding box center [204, 240] width 27 height 16
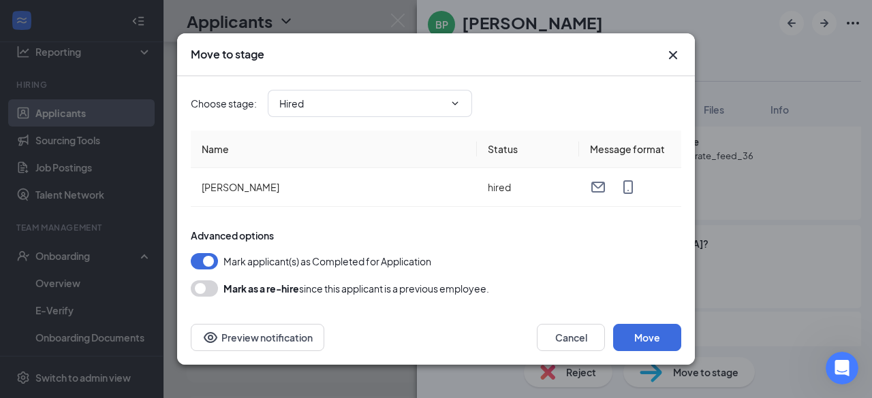
scroll to position [0, 0]
click at [208, 259] on button "button" at bounding box center [204, 261] width 27 height 16
click at [655, 332] on button "Move" at bounding box center [647, 337] width 68 height 27
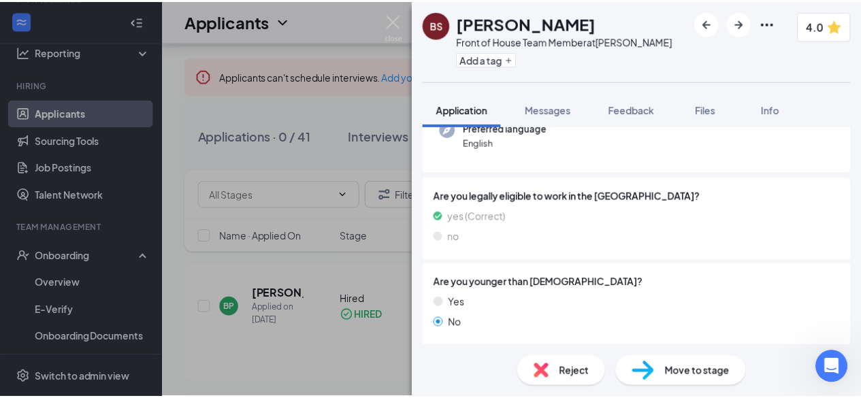
scroll to position [147, 0]
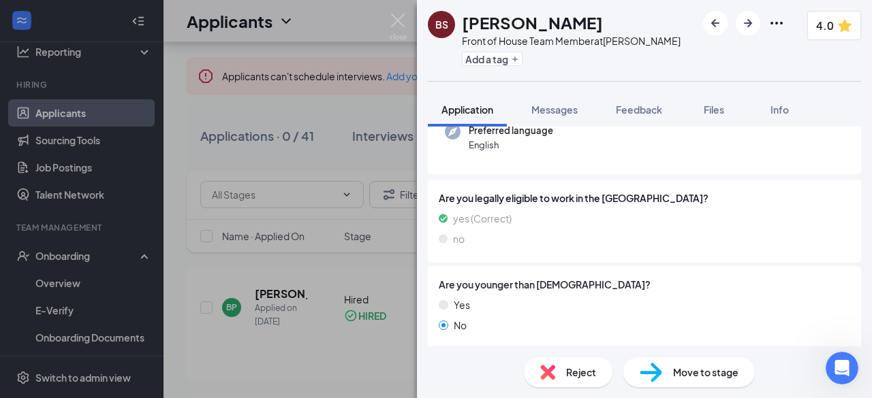
click at [300, 307] on div "BS [PERSON_NAME] Front of House Team Member at [PERSON_NAME][GEOGRAPHIC_DATA] A…" at bounding box center [436, 199] width 872 height 398
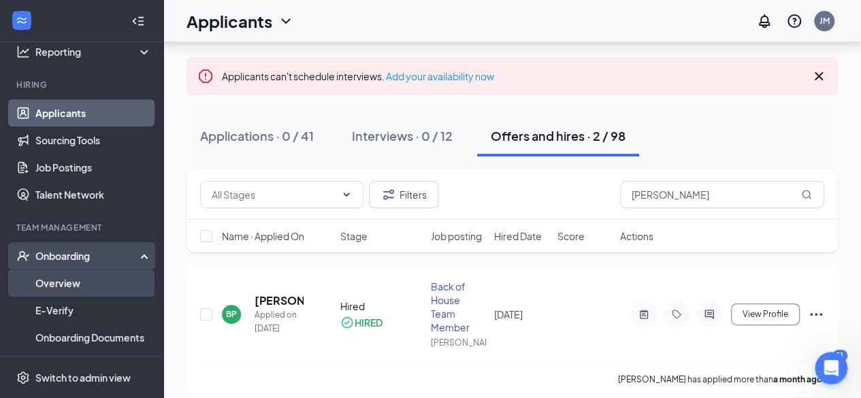
click at [57, 287] on link "Overview" at bounding box center [93, 283] width 116 height 27
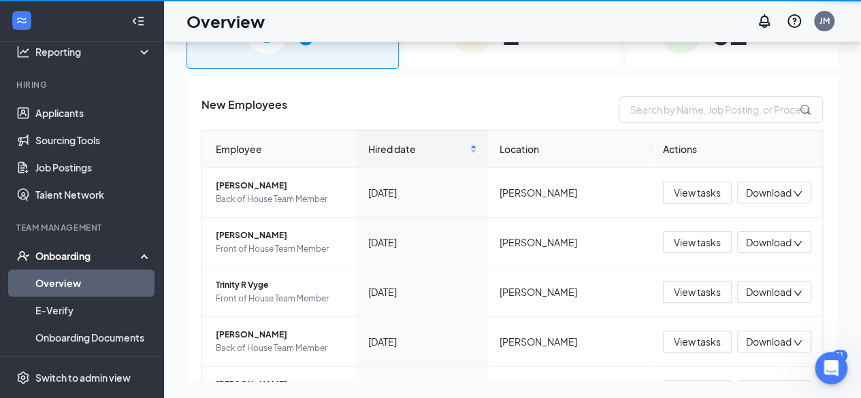
scroll to position [61, 0]
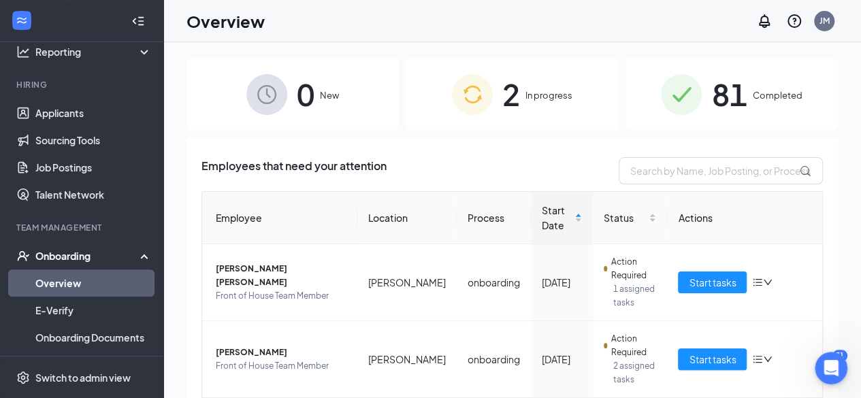
click at [309, 91] on span "0" at bounding box center [306, 94] width 18 height 47
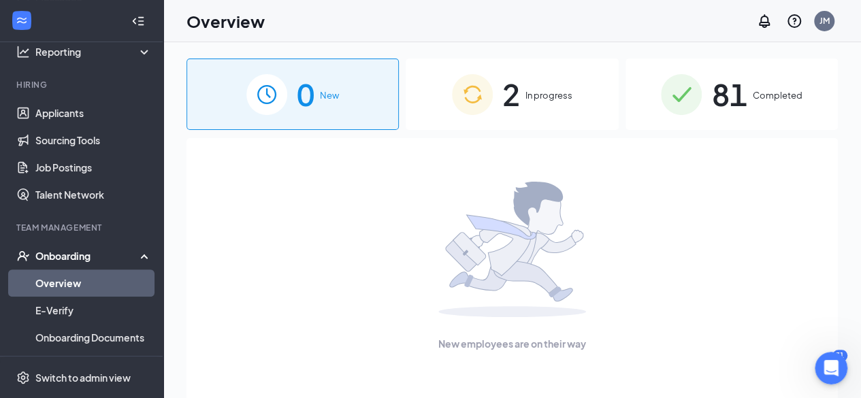
click at [507, 77] on span "2" at bounding box center [512, 94] width 18 height 47
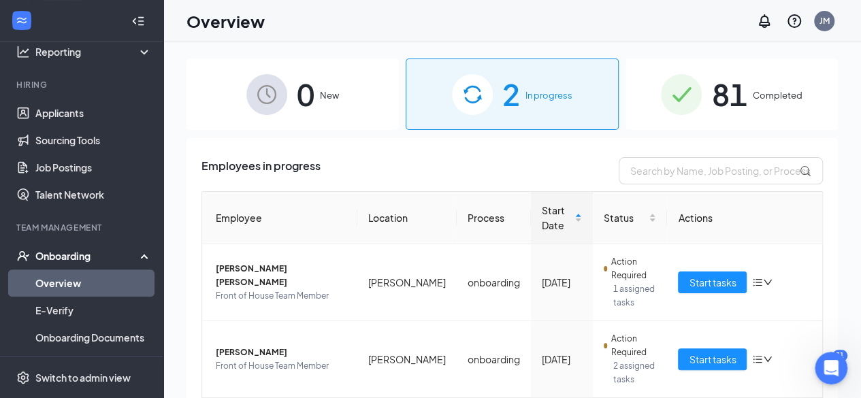
click at [742, 104] on div "81 Completed" at bounding box center [732, 95] width 212 height 72
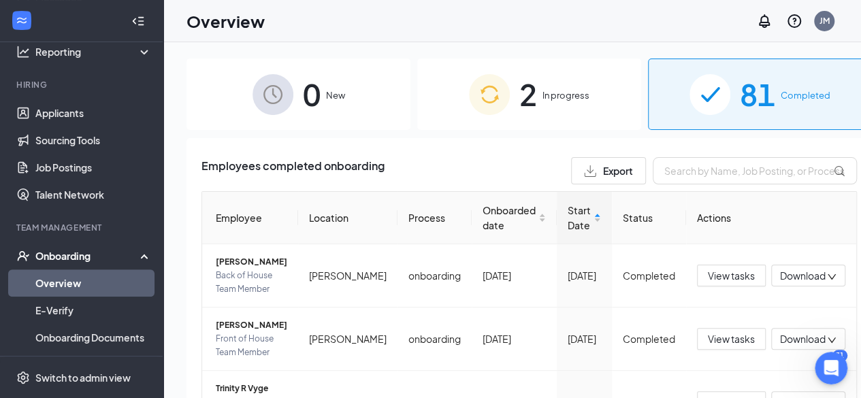
click at [294, 103] on div "0 New" at bounding box center [299, 95] width 224 height 72
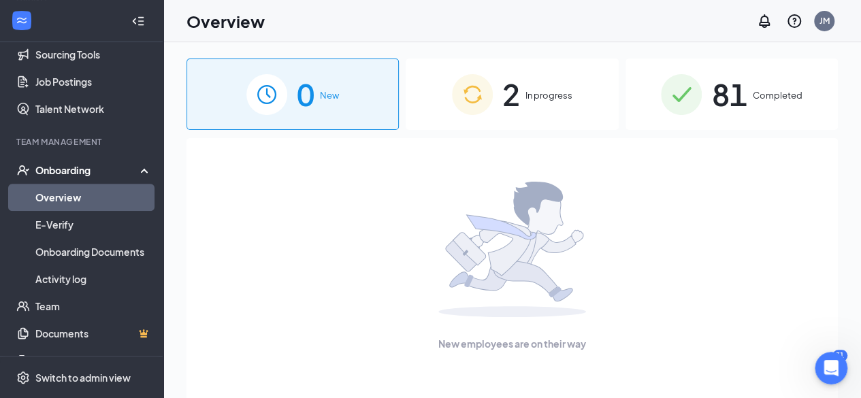
scroll to position [208, 0]
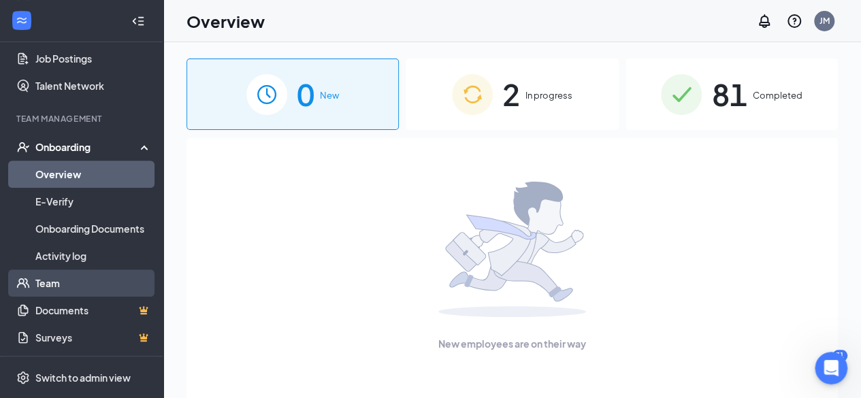
click at [89, 291] on link "Team" at bounding box center [93, 283] width 116 height 27
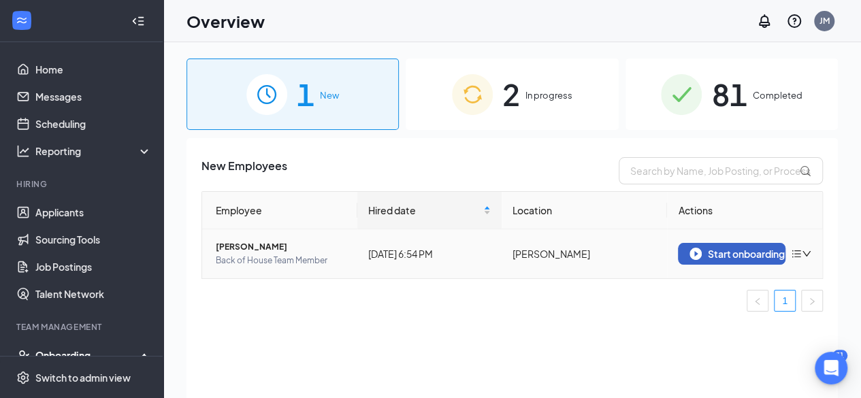
click at [740, 257] on div "Start onboarding" at bounding box center [732, 254] width 84 height 12
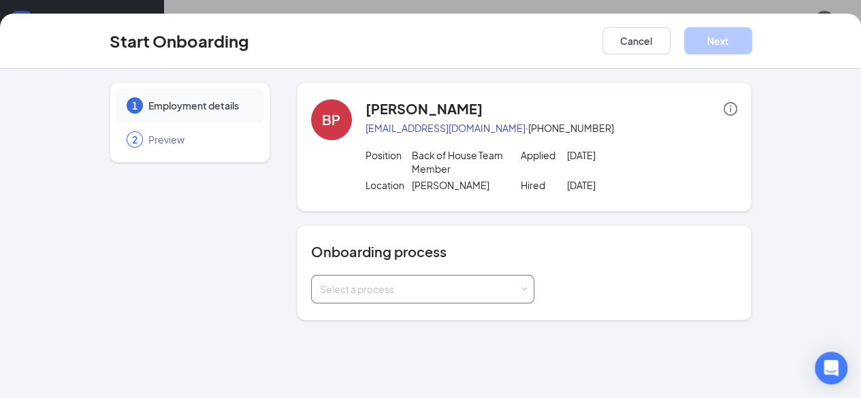
click at [387, 285] on div "Select a process" at bounding box center [420, 290] width 200 height 14
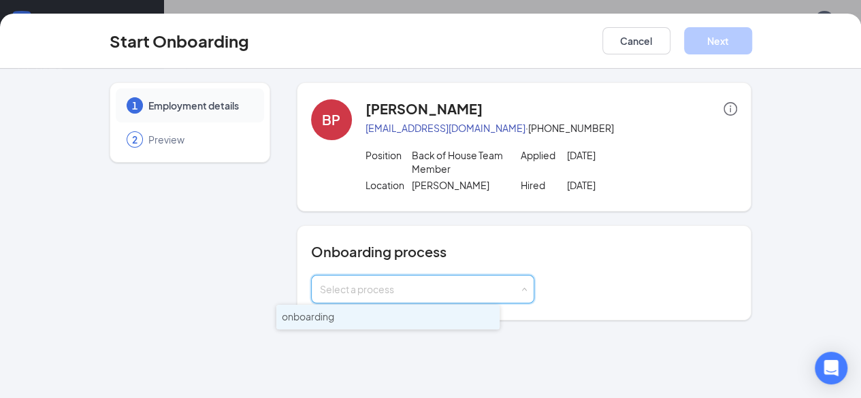
click at [340, 322] on li "onboarding" at bounding box center [387, 317] width 223 height 25
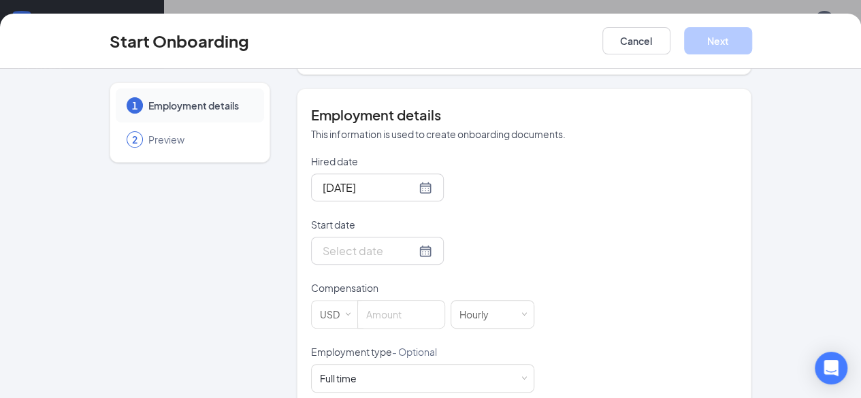
scroll to position [247, 0]
click at [380, 249] on div at bounding box center [378, 250] width 110 height 17
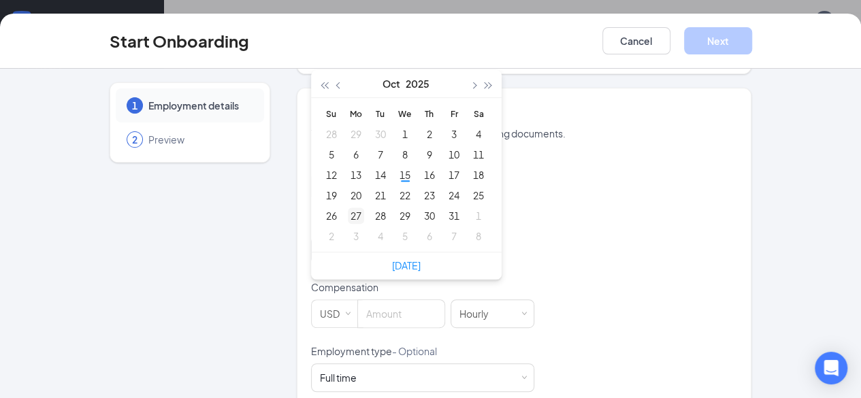
type input "Oct 27, 2025"
click at [348, 216] on div "27" at bounding box center [356, 216] width 16 height 16
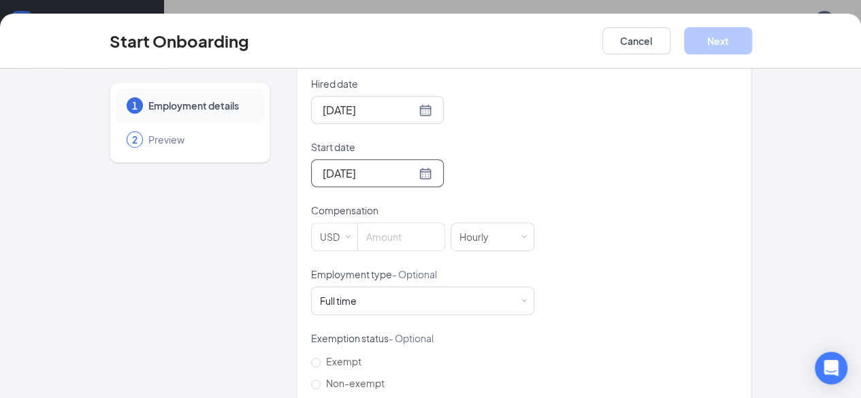
scroll to position [324, 0]
click at [358, 242] on input at bounding box center [401, 236] width 86 height 27
type input "14.5"
click at [399, 296] on div "Full time Works 30+ hours per week and is reasonably expected to work" at bounding box center [423, 300] width 206 height 27
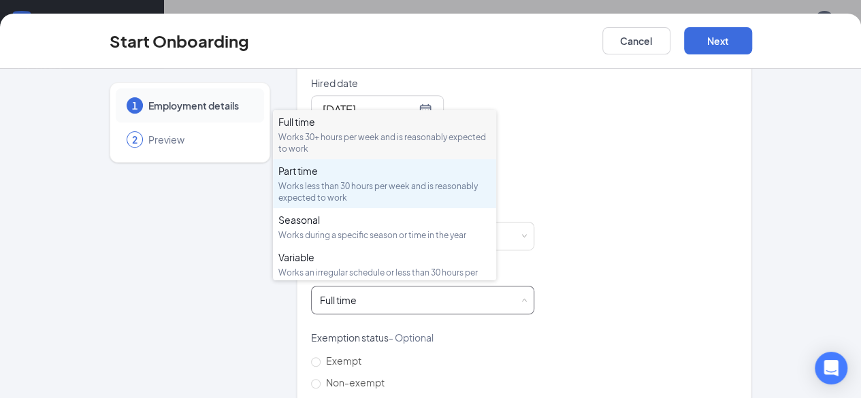
click at [383, 197] on div "Works less than 30 hours per week and is reasonably expected to work" at bounding box center [385, 191] width 212 height 23
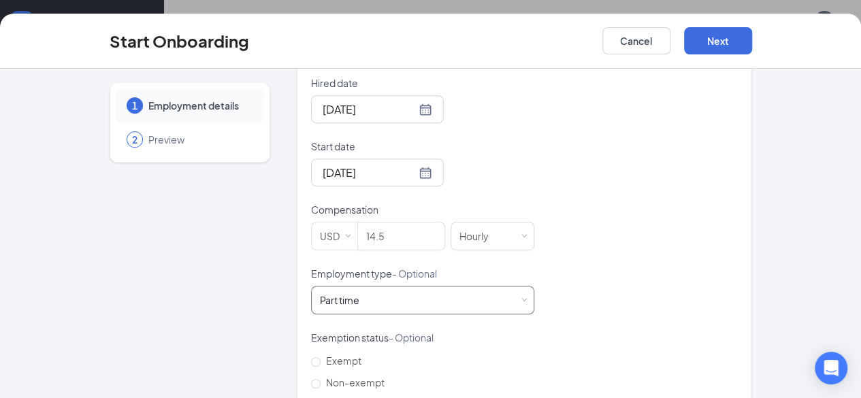
scroll to position [347, 0]
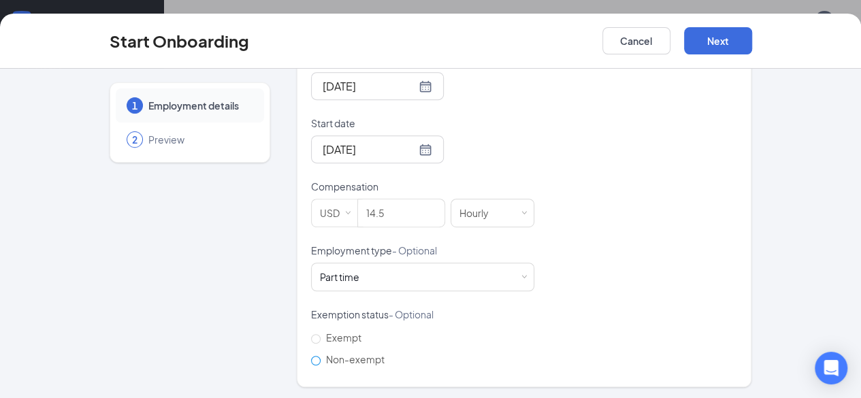
click at [321, 358] on span "Non-exempt" at bounding box center [355, 359] width 69 height 12
click at [311, 358] on input "Non-exempt" at bounding box center [316, 361] width 10 height 10
radio input "true"
click at [753, 48] on button "Next" at bounding box center [718, 40] width 68 height 27
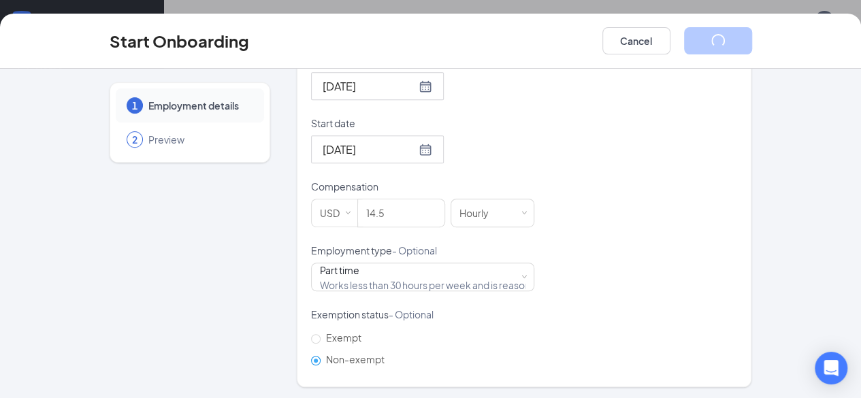
scroll to position [94, 0]
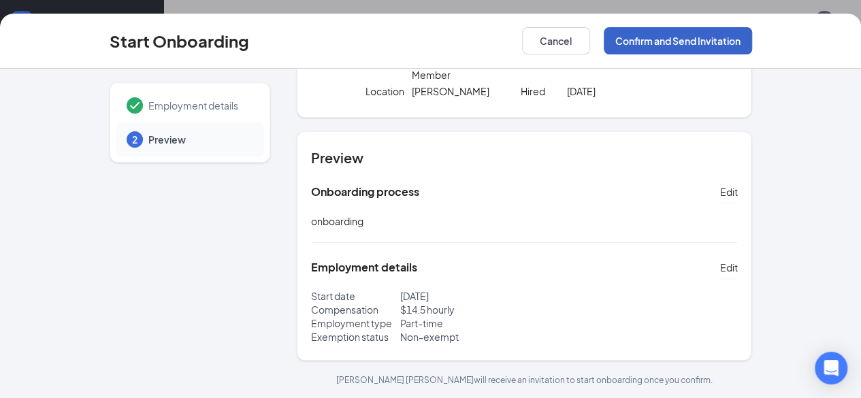
click at [753, 40] on button "Confirm and Send Invitation" at bounding box center [678, 40] width 148 height 27
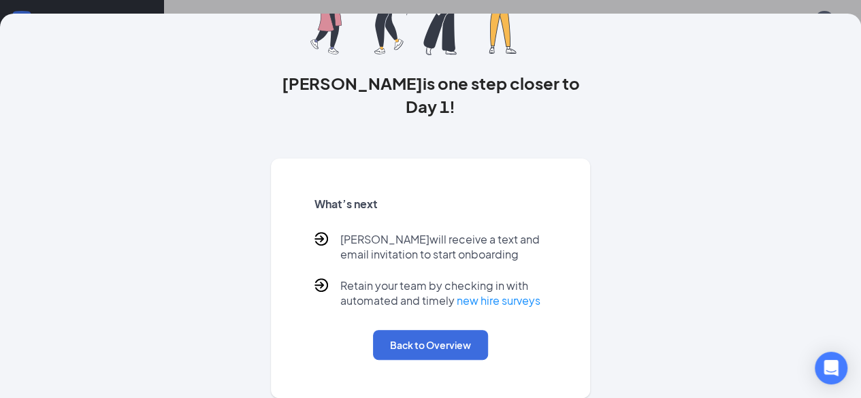
scroll to position [138, 0]
